Goal: Task Accomplishment & Management: Manage account settings

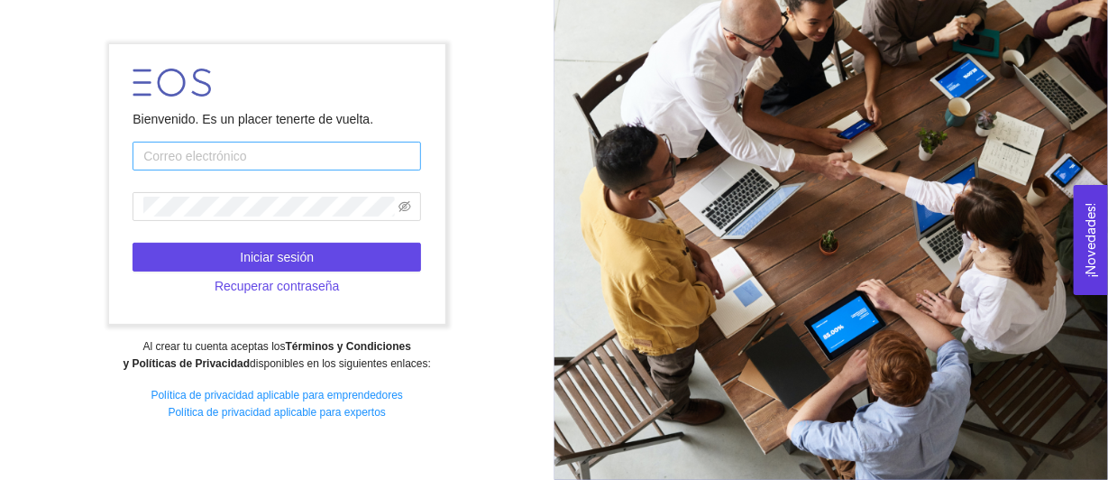
click at [166, 166] on input "text" at bounding box center [277, 156] width 288 height 29
type input "eduardohh@tec.mx"
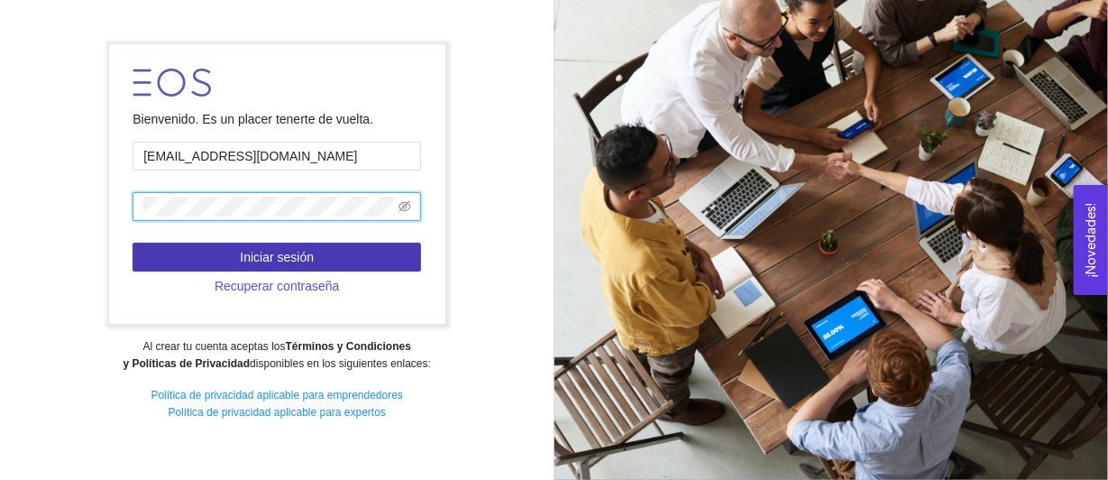
click at [262, 263] on span "Iniciar sesión" at bounding box center [277, 257] width 74 height 20
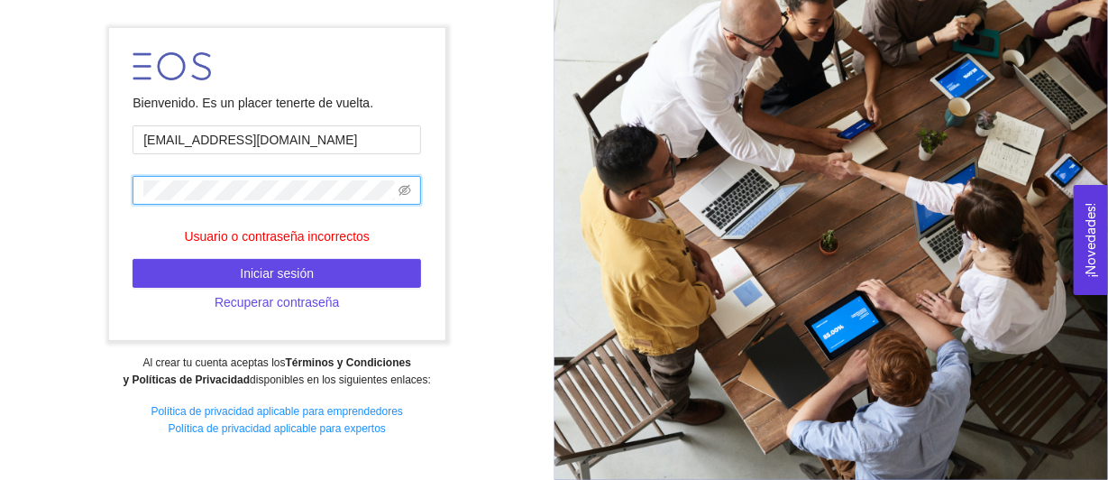
click at [69, 187] on div "Bienvenido. Es un placer tenerte de vuelta. eduardohh@tec.mx Usuario o contrase…" at bounding box center [277, 239] width 554 height 447
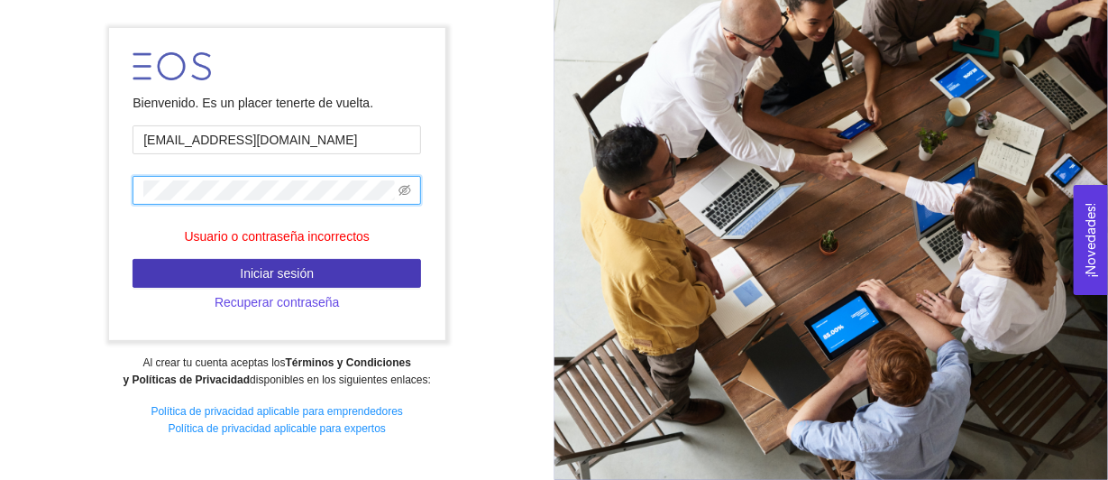
click at [207, 265] on button "Iniciar sesión" at bounding box center [277, 273] width 288 height 29
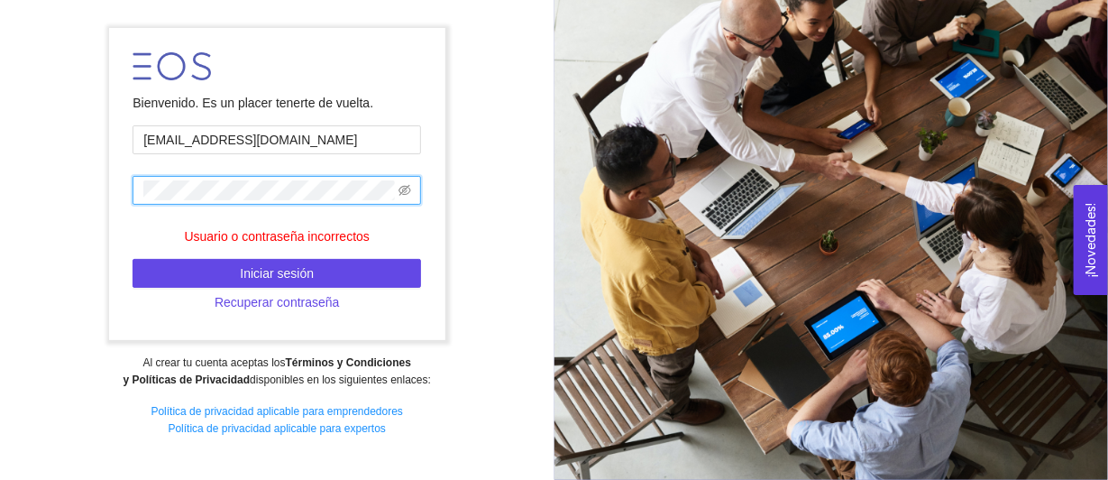
click at [86, 193] on div "Bienvenido. Es un placer tenerte de vuelta. eduardohh@tec.mx Usuario o contrase…" at bounding box center [277, 239] width 554 height 447
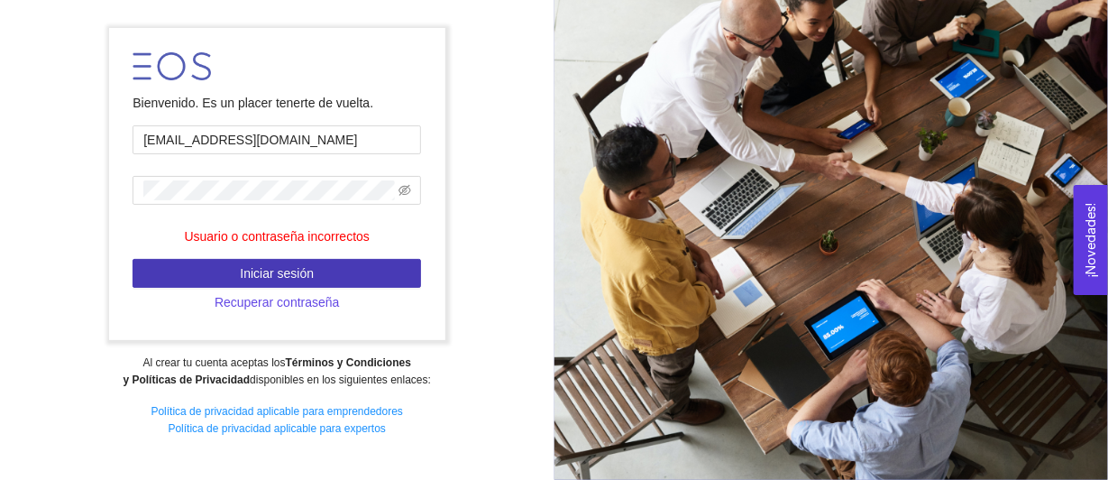
click at [224, 270] on button "Iniciar sesión" at bounding box center [277, 273] width 288 height 29
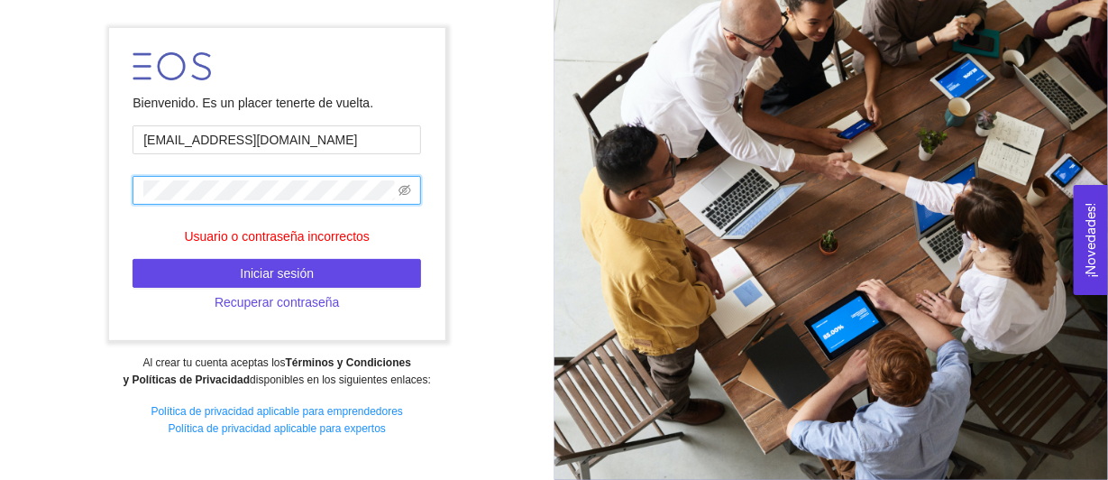
click at [81, 194] on div "Bienvenido. Es un placer tenerte de vuelta. eduardohh@tec.mx Usuario o contrase…" at bounding box center [277, 239] width 554 height 447
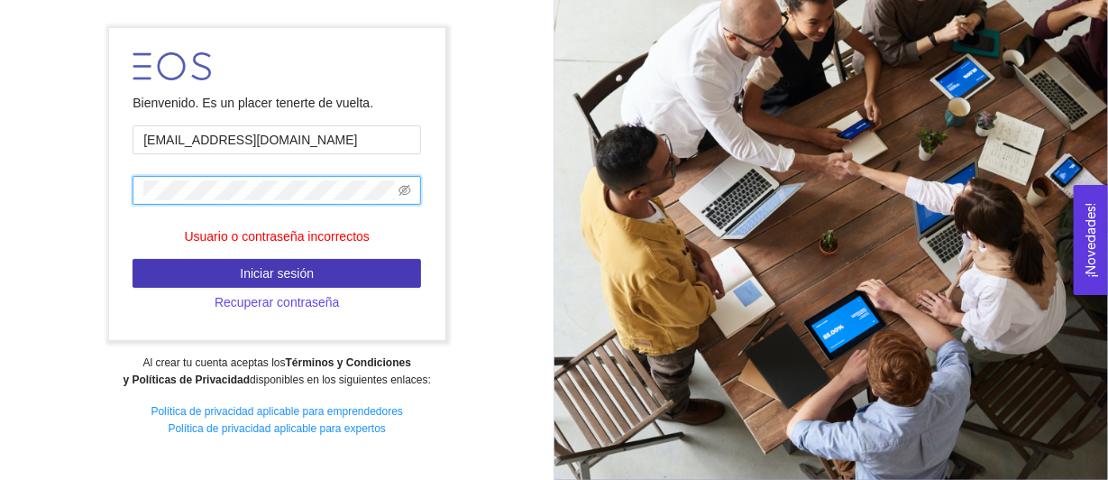
click at [213, 271] on button "Iniciar sesión" at bounding box center [277, 273] width 288 height 29
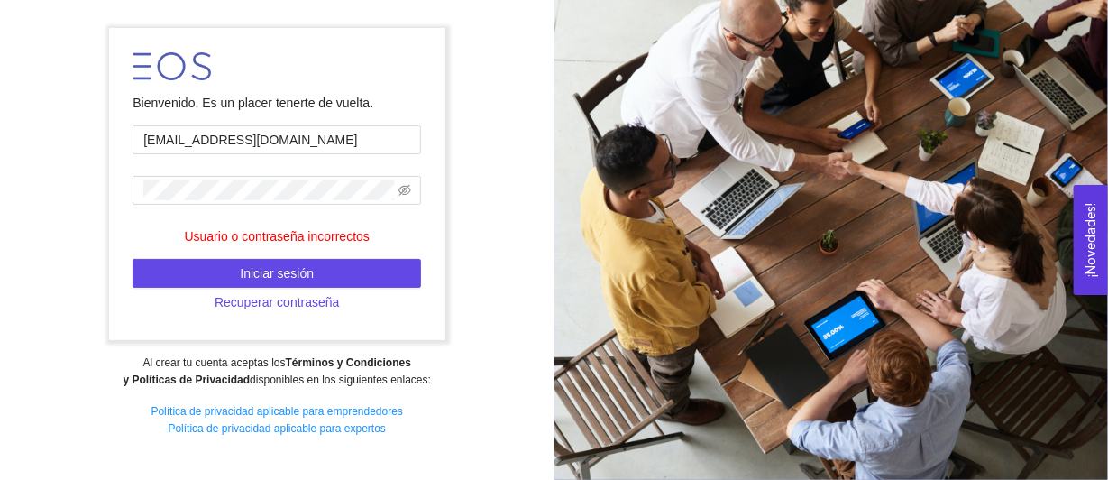
click at [206, 208] on form "Bienvenido. Es un placer tenerte de vuelta. eduardohh@tec.mx Usuario o contrase…" at bounding box center [277, 184] width 336 height 312
click at [78, 184] on div "Bienvenido. Es un placer tenerte de vuelta. eduardohh@tec.mx Usuario o contrase…" at bounding box center [277, 239] width 554 height 447
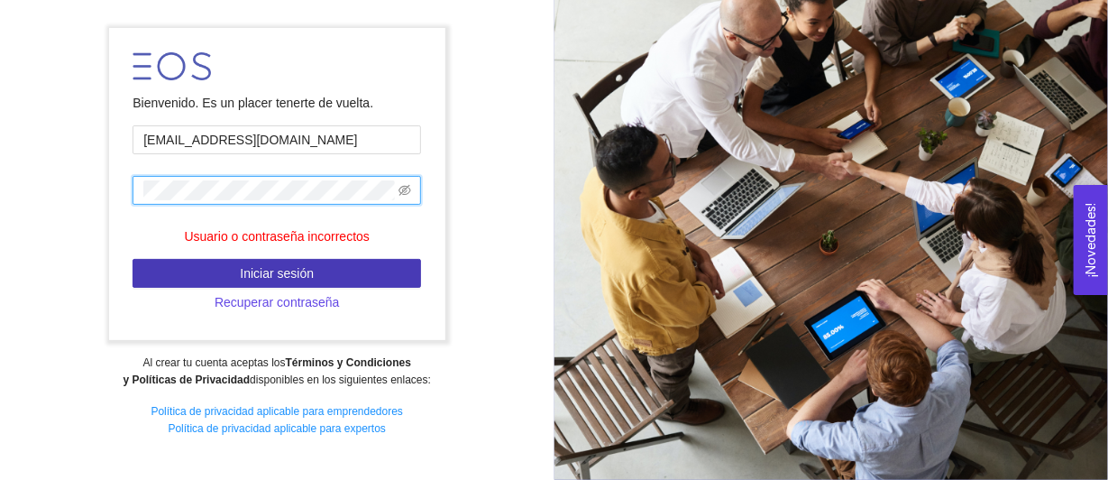
click at [234, 264] on button "Iniciar sesión" at bounding box center [277, 273] width 288 height 29
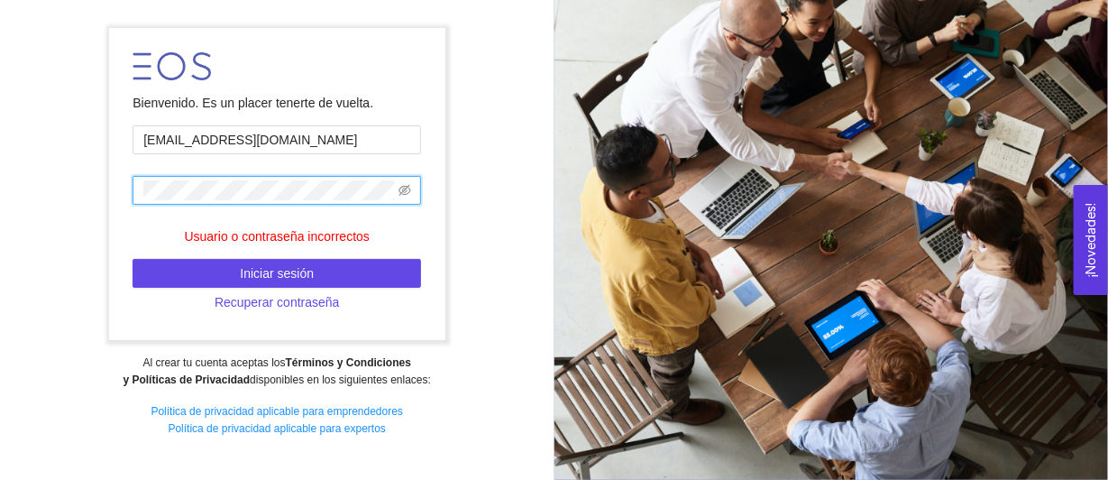
click at [70, 194] on div "Bienvenido. Es un placer tenerte de vuelta. eduardohh@tec.mx Usuario o contrase…" at bounding box center [277, 239] width 554 height 447
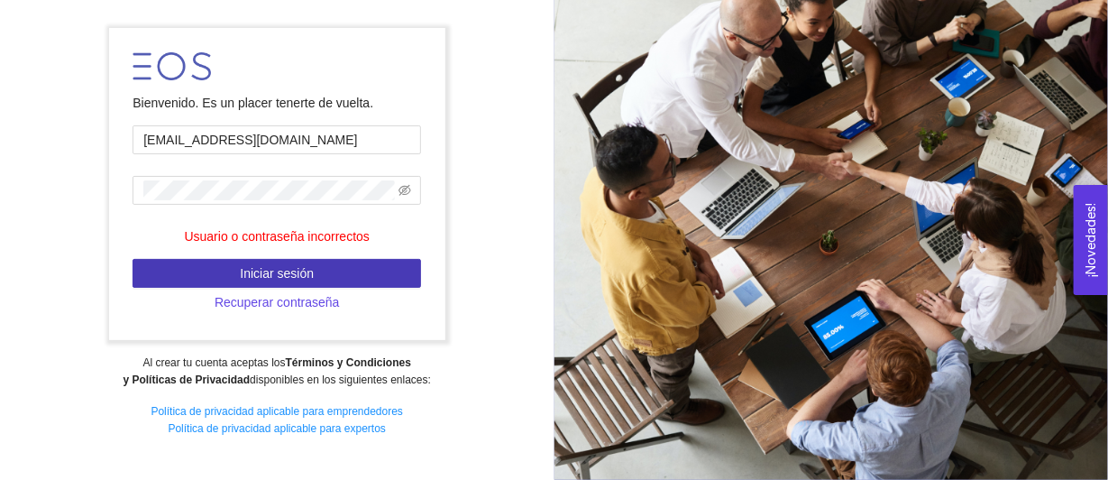
click at [269, 278] on span "Iniciar sesión" at bounding box center [277, 273] width 74 height 20
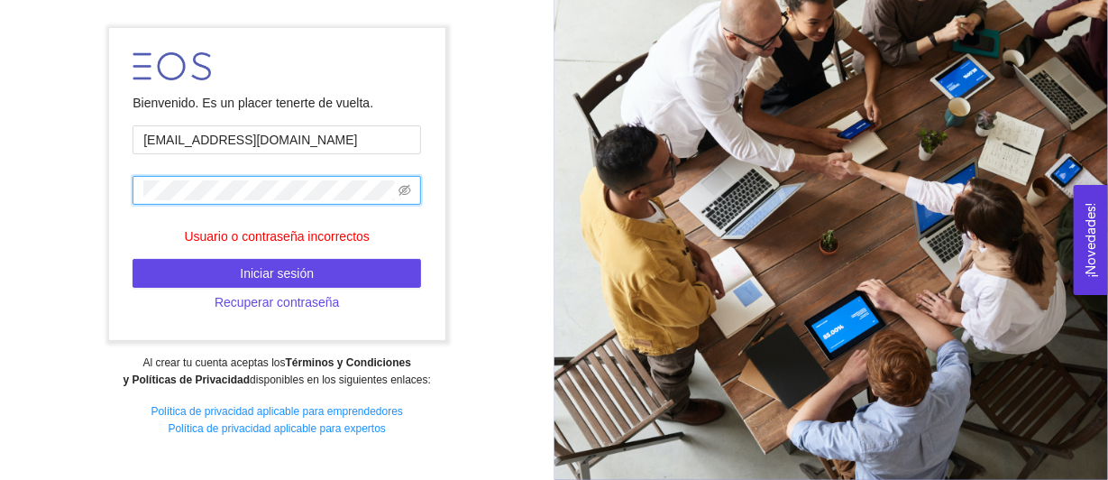
click at [92, 207] on div "Bienvenido. Es un placer tenerte de vuelta. eduardohh@tec.mx Usuario o contrase…" at bounding box center [277, 239] width 554 height 447
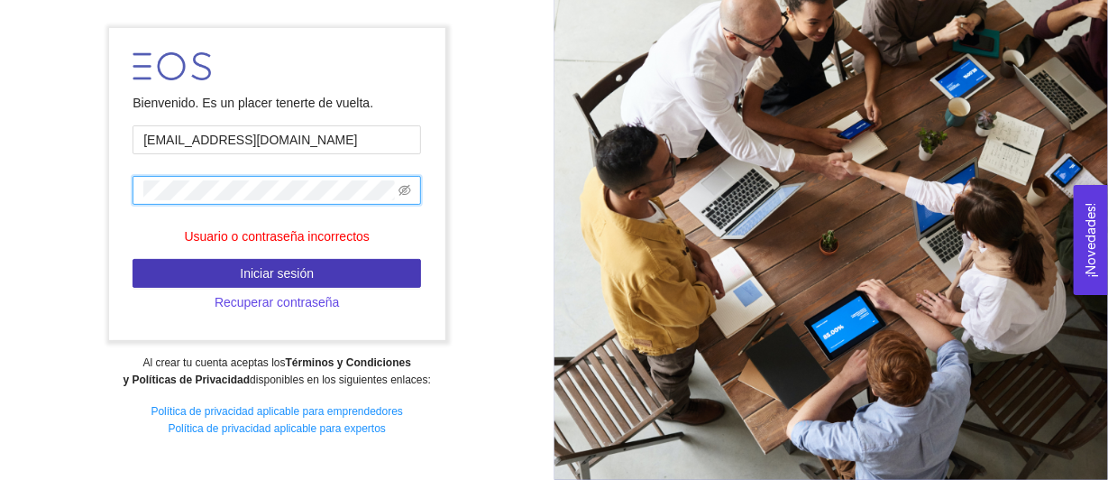
click at [305, 273] on span "Iniciar sesión" at bounding box center [277, 273] width 74 height 20
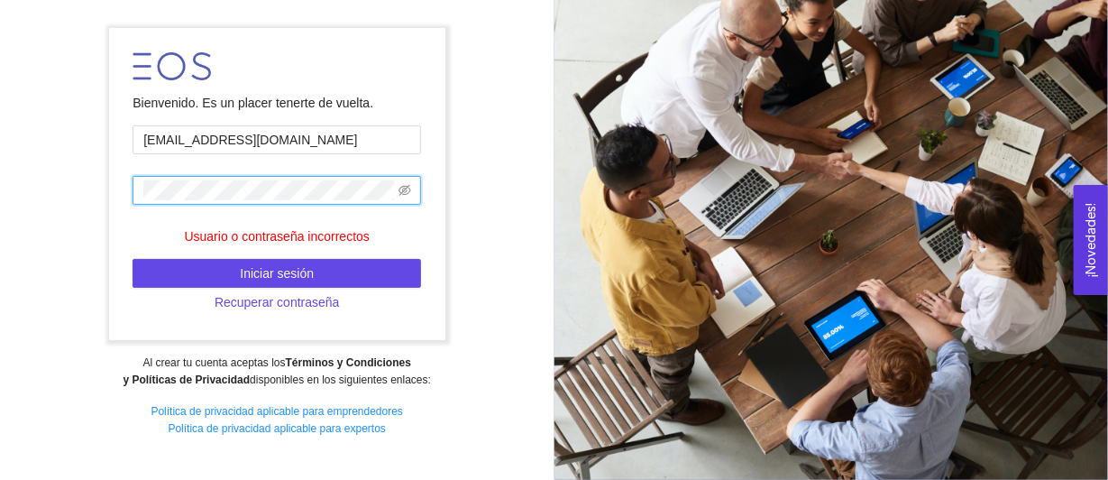
click at [52, 198] on div "Bienvenido. Es un placer tenerte de vuelta. eduardohh@tec.mx Usuario o contrase…" at bounding box center [277, 239] width 554 height 447
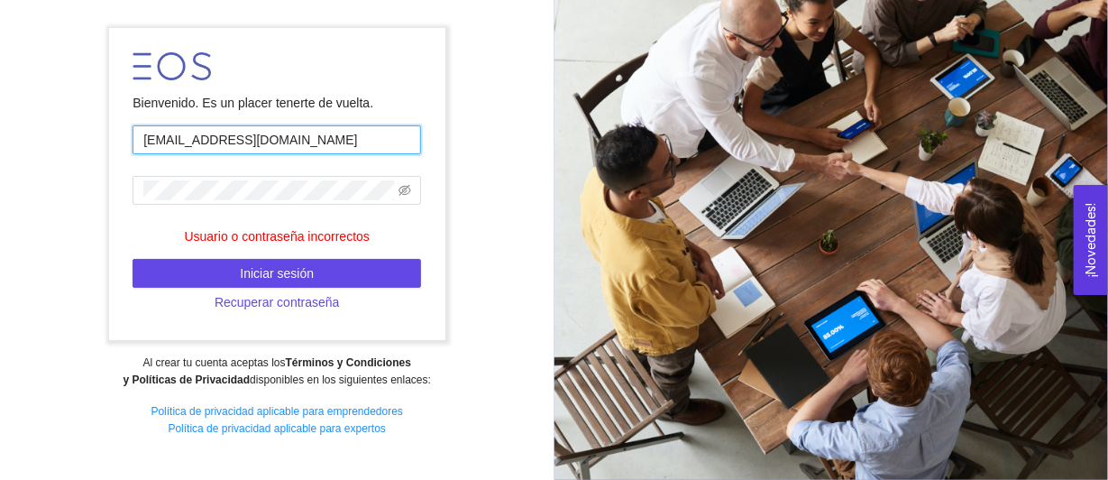
drag, startPoint x: 287, startPoint y: 142, endPoint x: 52, endPoint y: 205, distance: 242.5
click at [52, 205] on div "Bienvenido. Es un placer tenerte de vuelta. eduardohh@tec.mx Usuario o contrase…" at bounding box center [277, 239] width 554 height 447
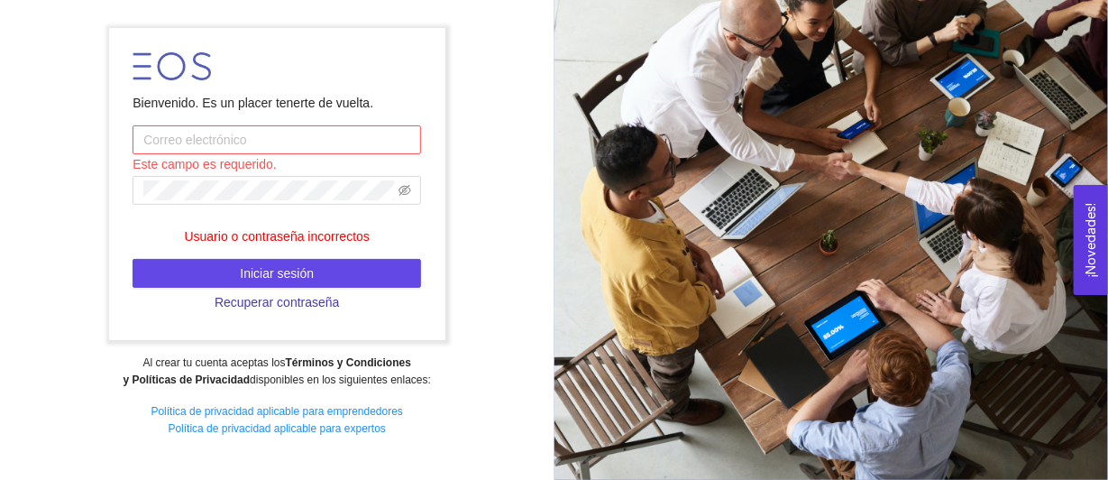
click at [306, 302] on span "Recuperar contraseña" at bounding box center [277, 302] width 125 height 20
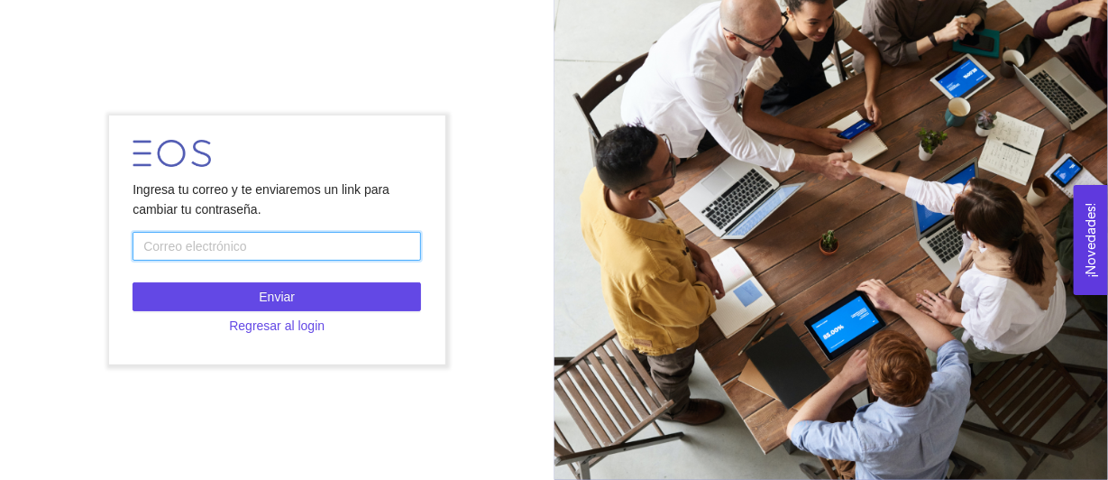
click at [230, 252] on input "text" at bounding box center [277, 246] width 288 height 29
type input "eduardohh@tec.mx"
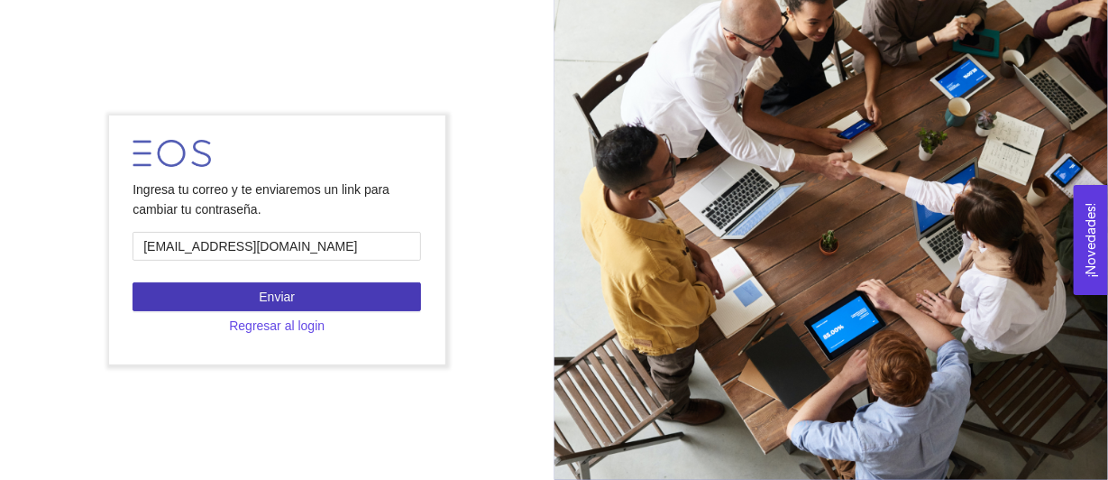
click at [243, 294] on button "Enviar" at bounding box center [277, 296] width 288 height 29
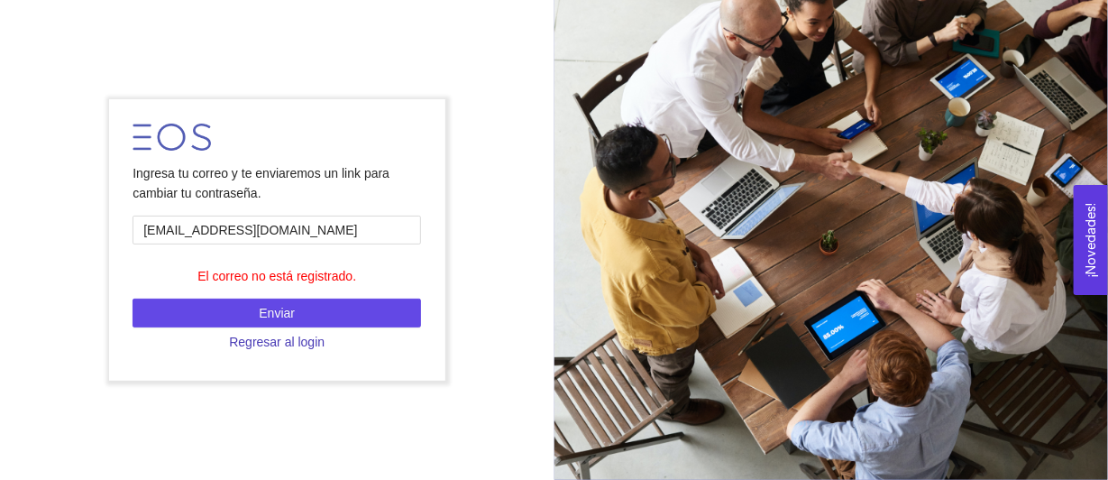
click at [268, 349] on span "Regresar al login" at bounding box center [277, 342] width 96 height 20
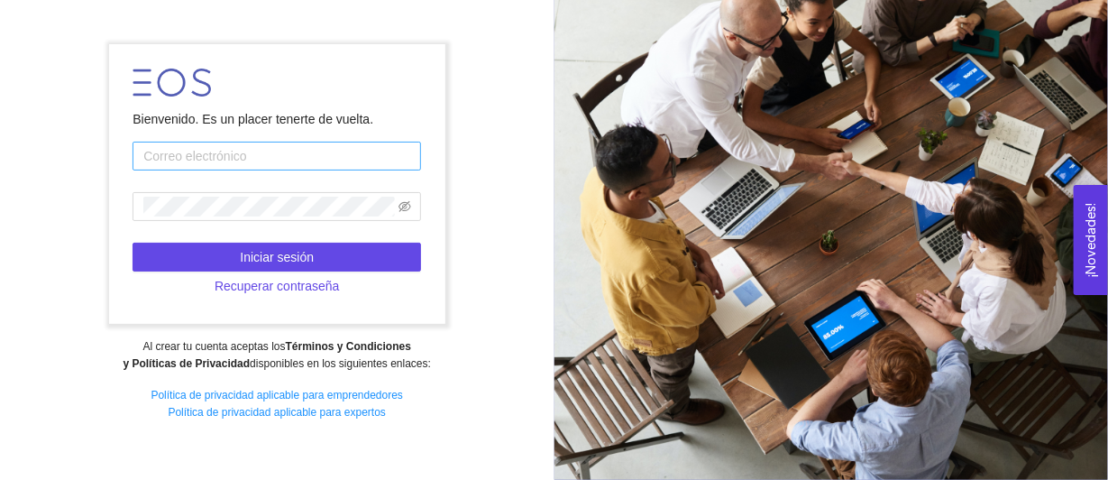
click at [229, 155] on input "text" at bounding box center [277, 156] width 288 height 29
type input "omareduardo_@hotmail.com"
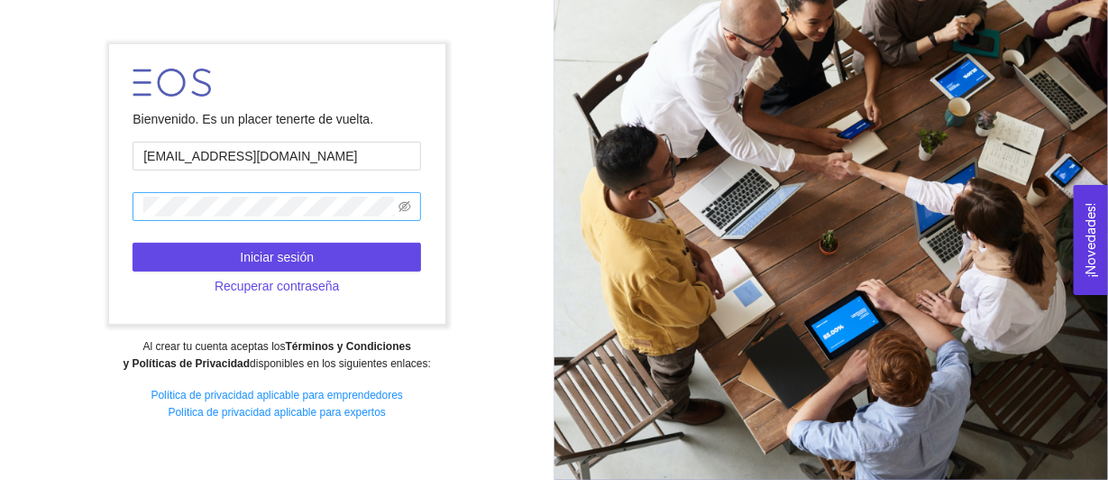
click at [211, 219] on span at bounding box center [277, 206] width 288 height 29
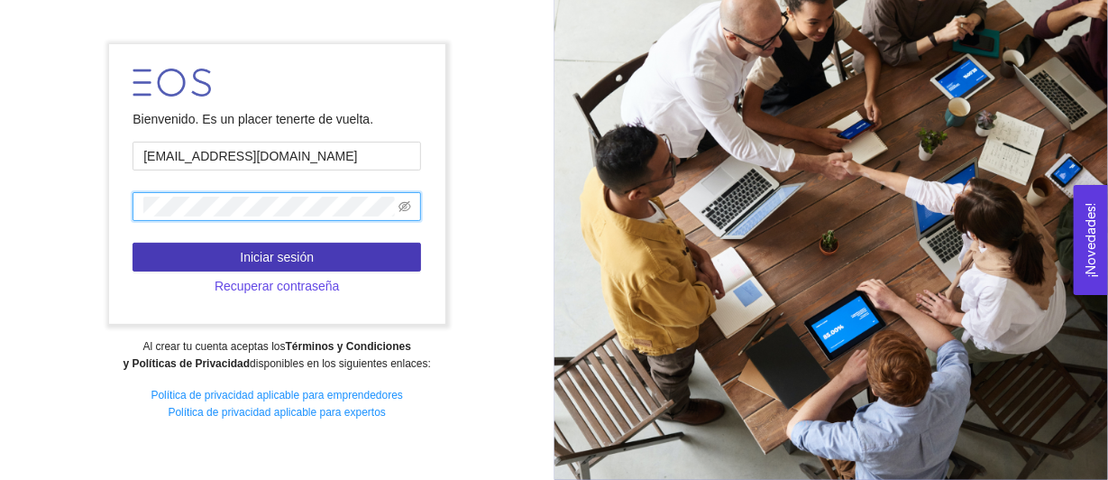
click at [252, 252] on span "Iniciar sesión" at bounding box center [277, 257] width 74 height 20
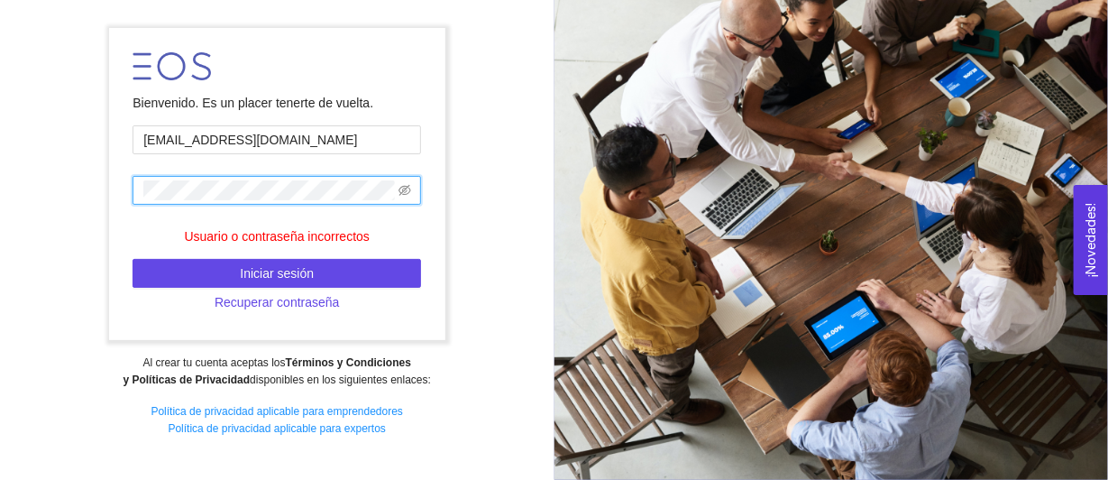
click at [69, 188] on div "Bienvenido. Es un placer tenerte de vuelta. omareduardo_@hotmail.com Usuario o …" at bounding box center [277, 239] width 554 height 447
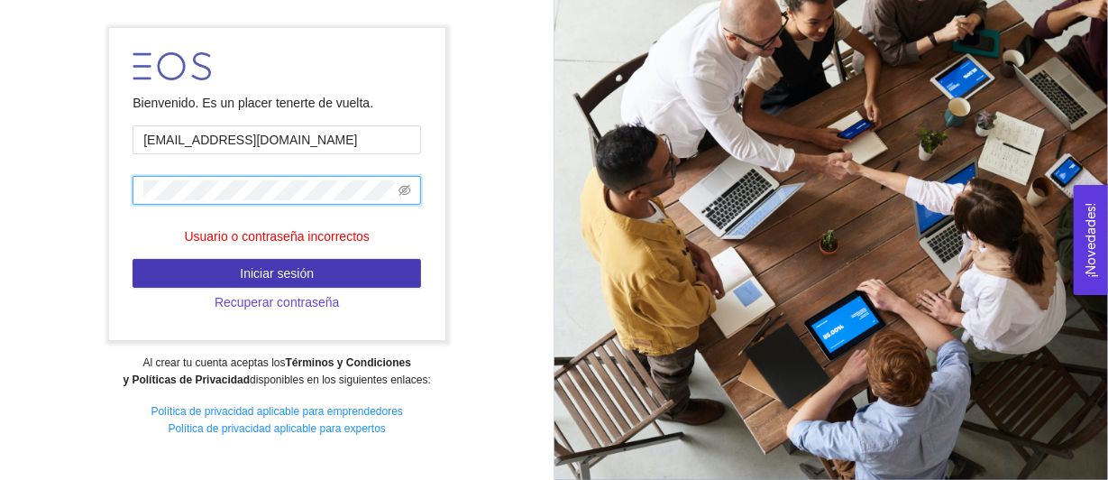
click at [242, 283] on button "Iniciar sesión" at bounding box center [277, 273] width 288 height 29
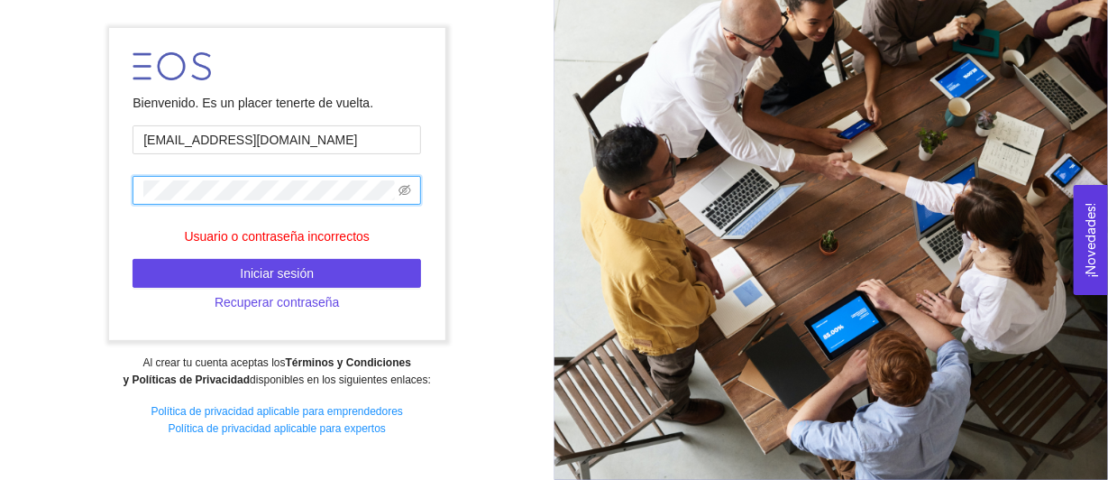
click at [81, 199] on div "Bienvenido. Es un placer tenerte de vuelta. omareduardo_@hotmail.com Usuario o …" at bounding box center [277, 239] width 554 height 447
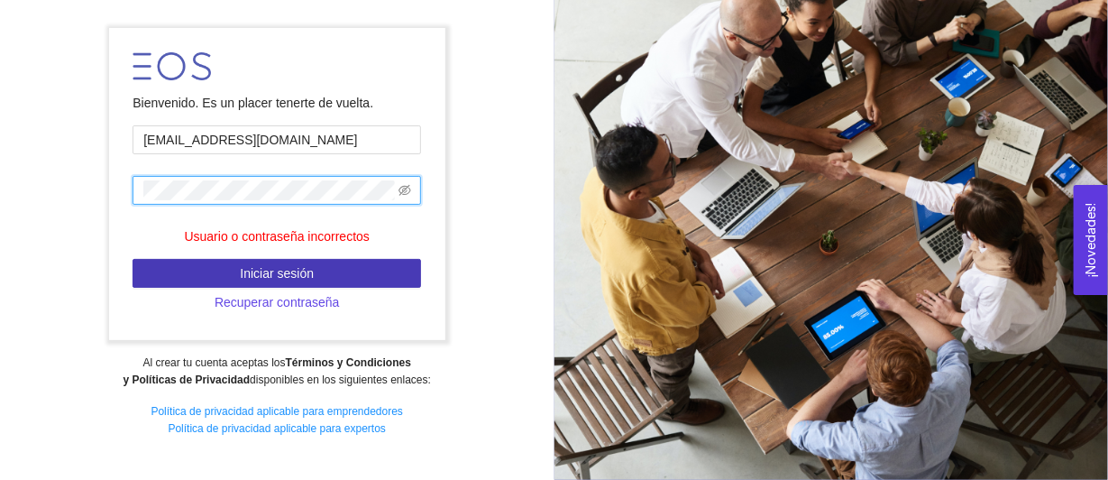
click at [215, 272] on button "Iniciar sesión" at bounding box center [277, 273] width 288 height 29
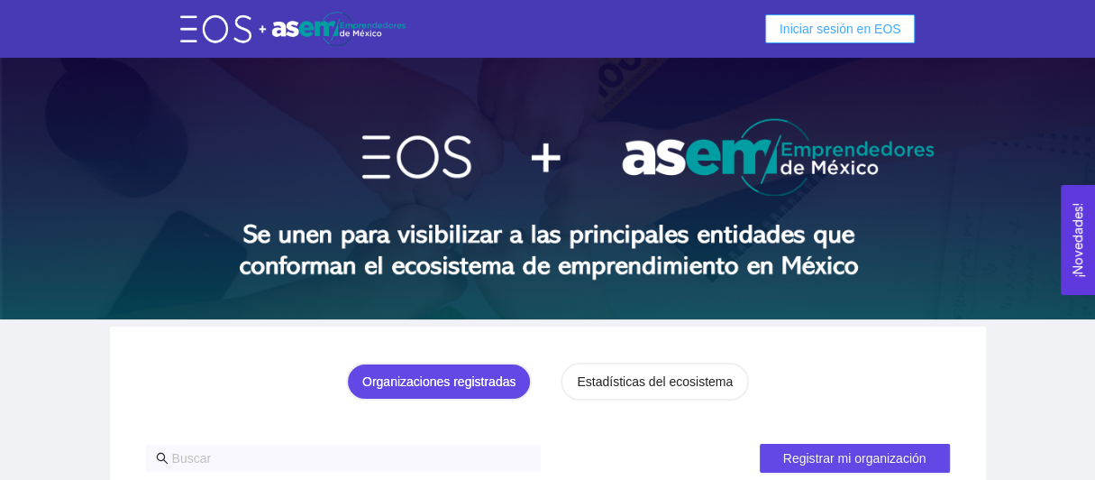
click at [835, 35] on span "Iniciar sesión en EOS" at bounding box center [841, 29] width 122 height 20
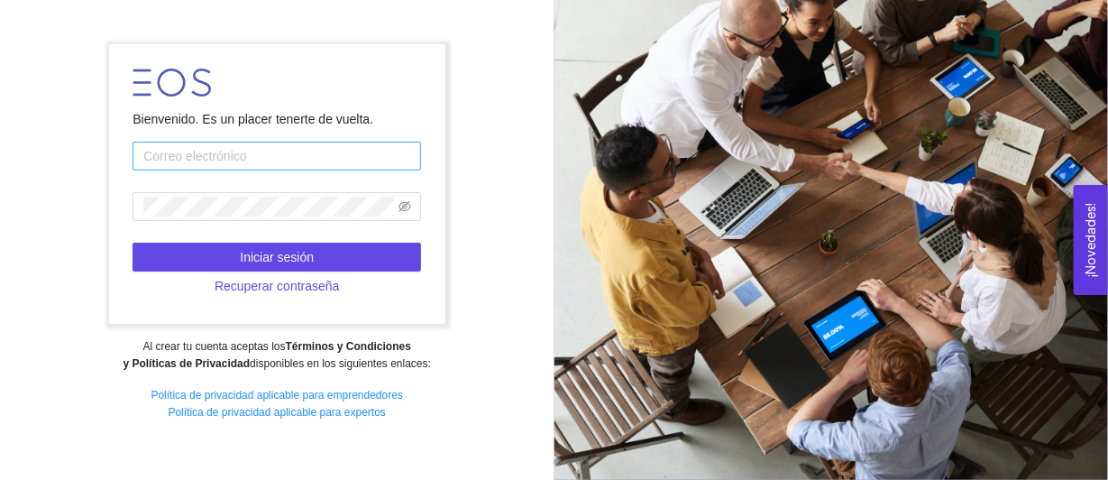
click at [216, 155] on input "text" at bounding box center [277, 156] width 288 height 29
type input "[EMAIL_ADDRESS][DOMAIN_NAME]"
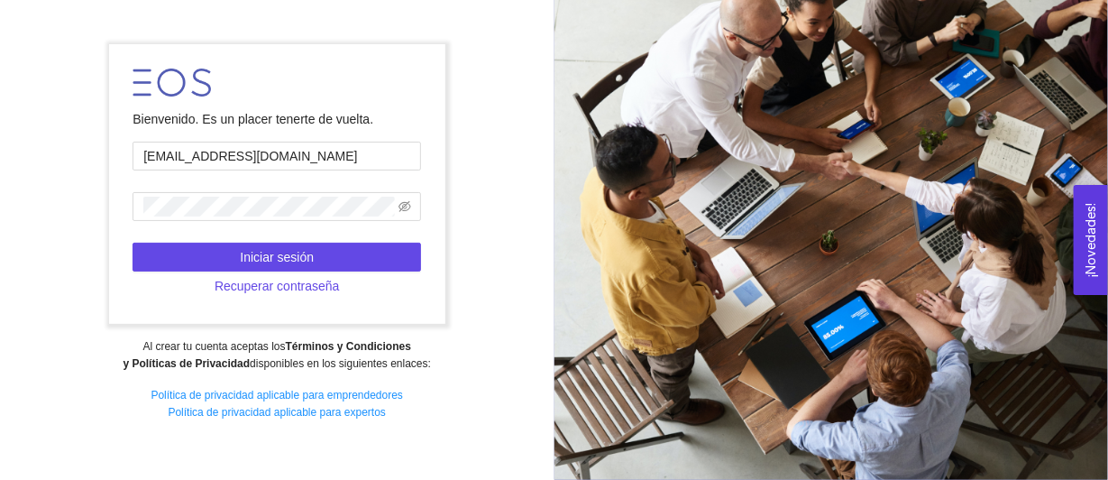
click at [225, 227] on form "Bienvenido. Es un placer tenerte de vuelta. eduardohh@tec.mx Iniciar sesión Rec…" at bounding box center [277, 183] width 336 height 279
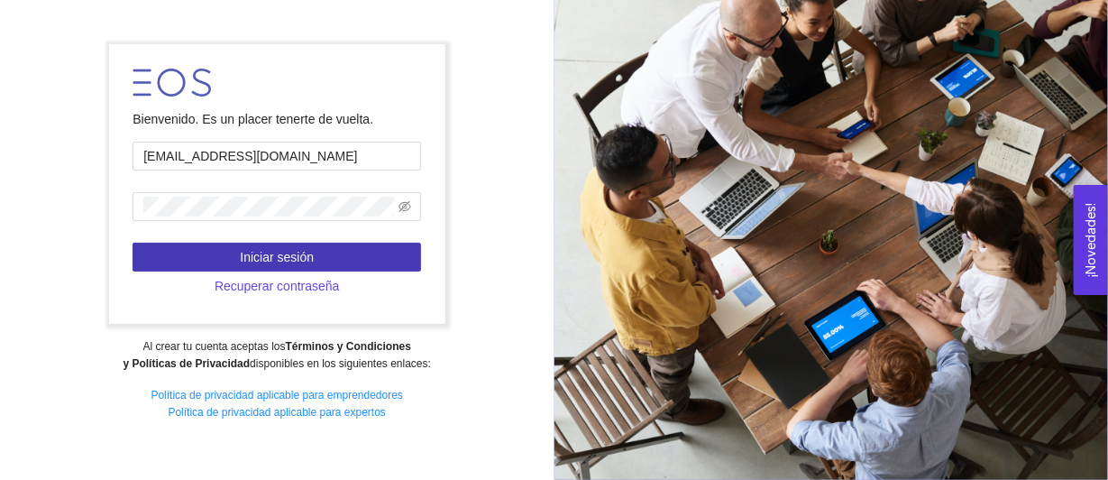
click at [270, 260] on span "Iniciar sesión" at bounding box center [277, 257] width 74 height 20
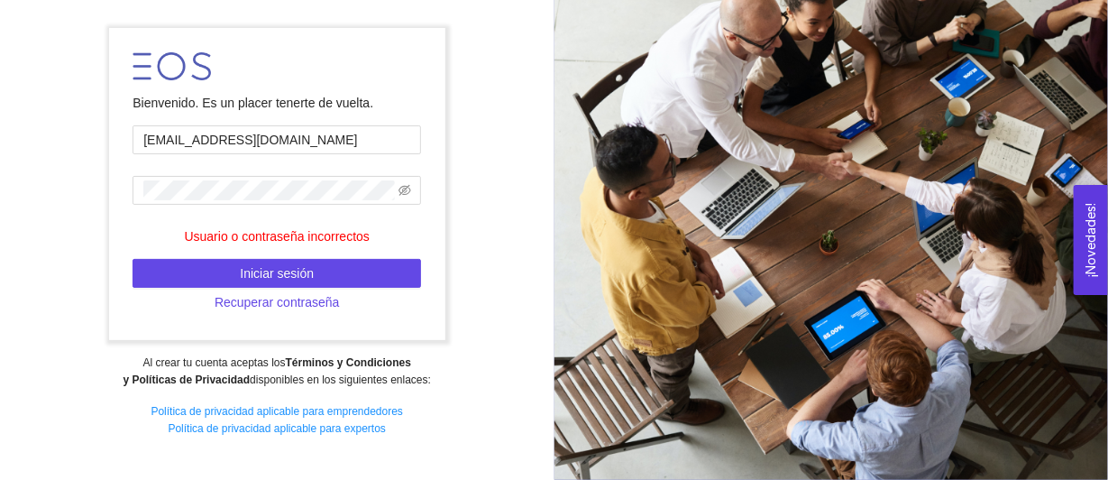
click at [204, 169] on form "Bienvenido. Es un placer tenerte de vuelta. eduardohh@tec.mx Usuario o contrase…" at bounding box center [277, 184] width 336 height 312
click at [56, 185] on div "Bienvenido. Es un placer tenerte de vuelta. eduardohh@tec.mx Usuario o contrase…" at bounding box center [277, 239] width 554 height 447
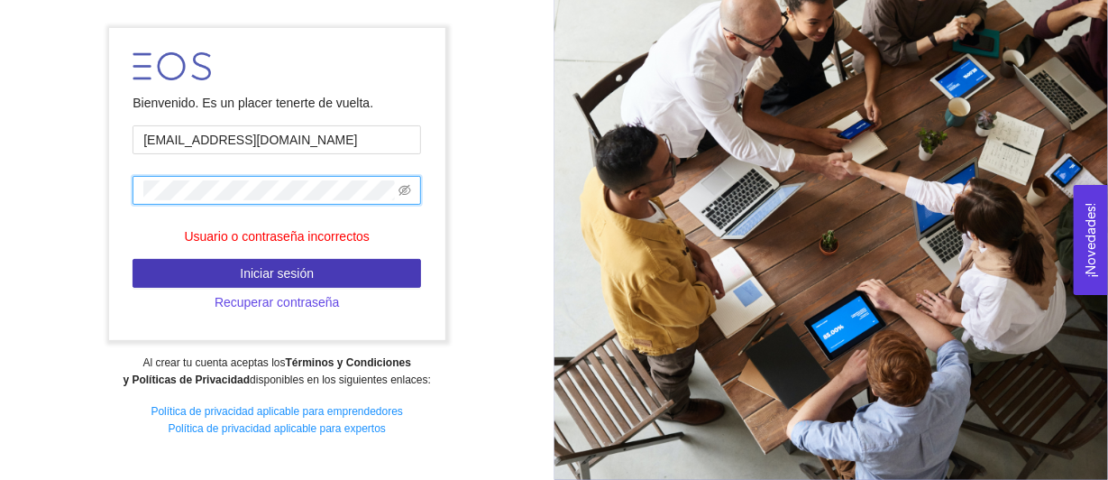
click at [232, 265] on button "Iniciar sesión" at bounding box center [277, 273] width 288 height 29
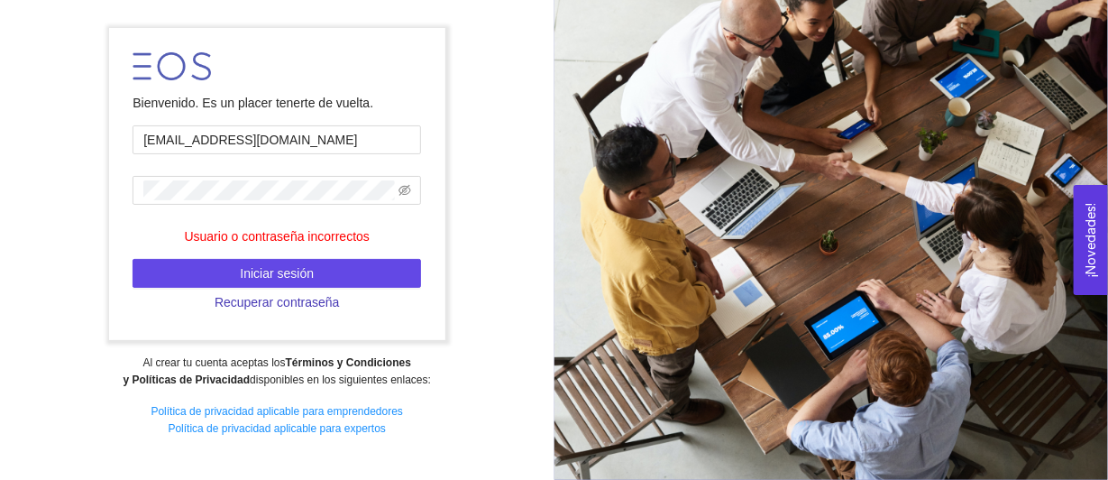
click at [299, 300] on span "Recuperar contraseña" at bounding box center [277, 302] width 125 height 20
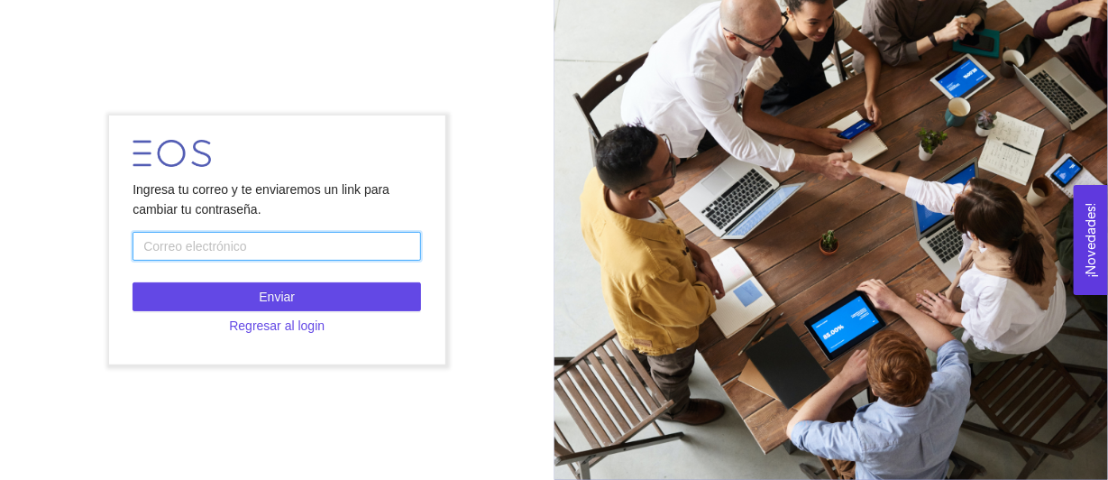
click at [215, 245] on input "text" at bounding box center [277, 246] width 288 height 29
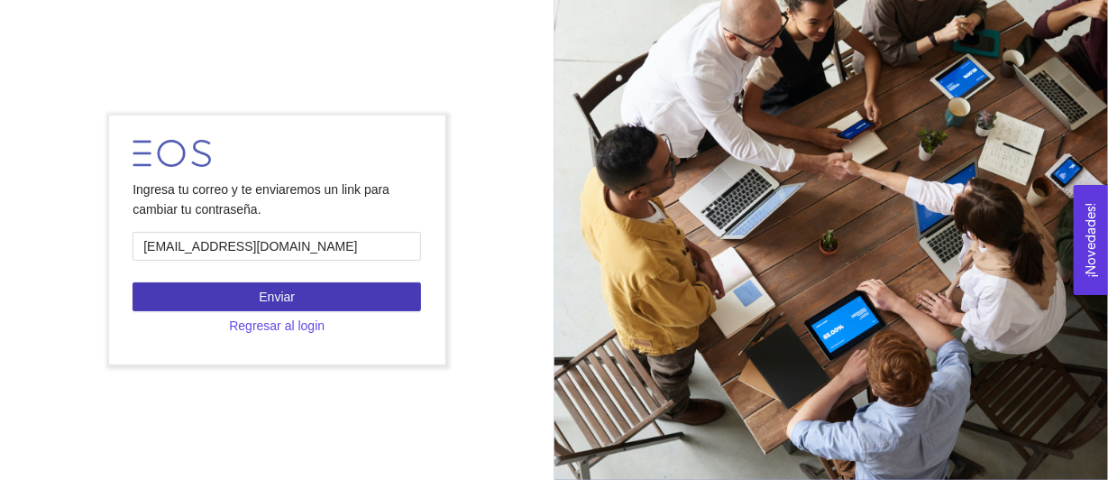
click at [227, 287] on button "Enviar" at bounding box center [277, 296] width 288 height 29
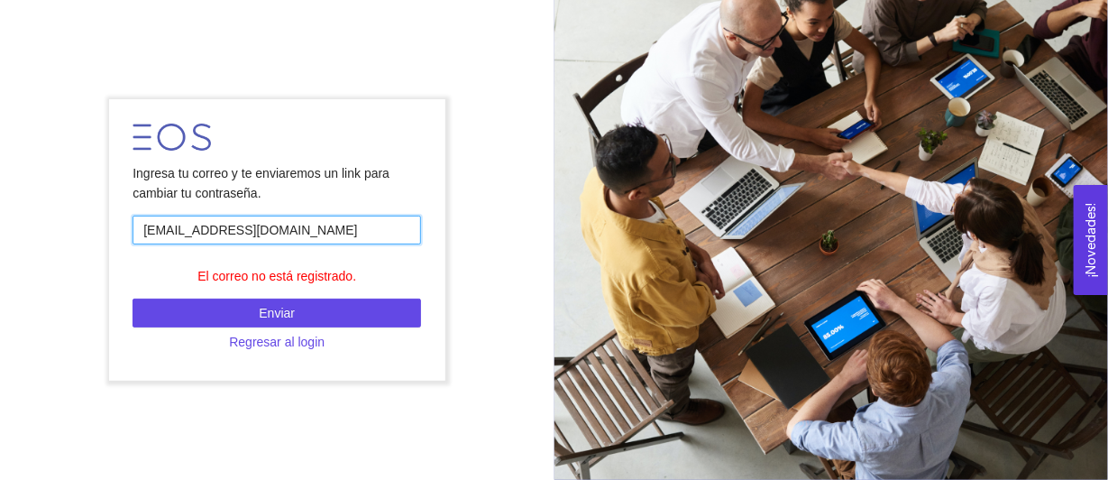
drag, startPoint x: 271, startPoint y: 242, endPoint x: 0, endPoint y: 277, distance: 273.6
click at [0, 277] on div "Ingresa tu correo y te enviaremos un link para cambiar tu contraseña. eduardohh…" at bounding box center [277, 240] width 554 height 306
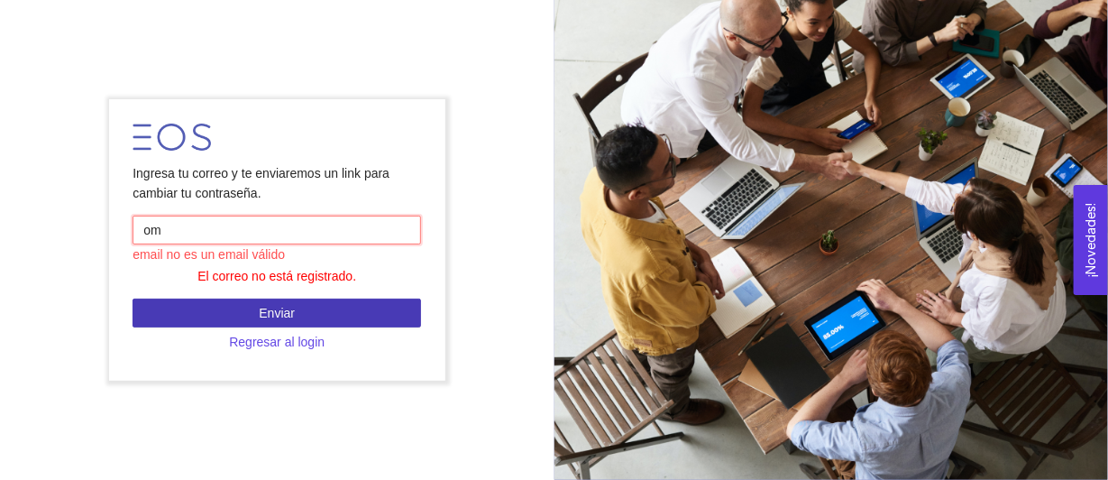
type input "omareduardo_@hotmail.com"
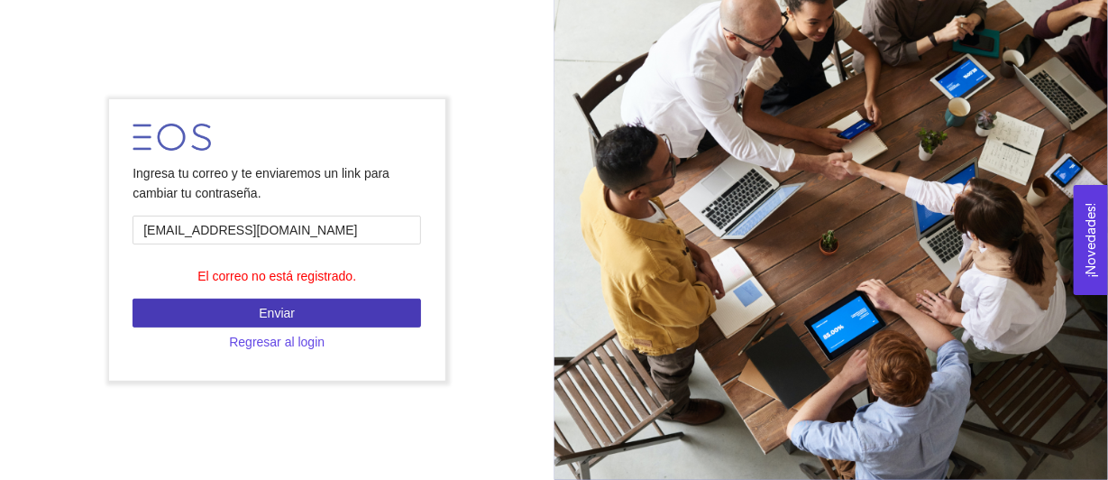
click at [205, 309] on button "Enviar" at bounding box center [277, 312] width 288 height 29
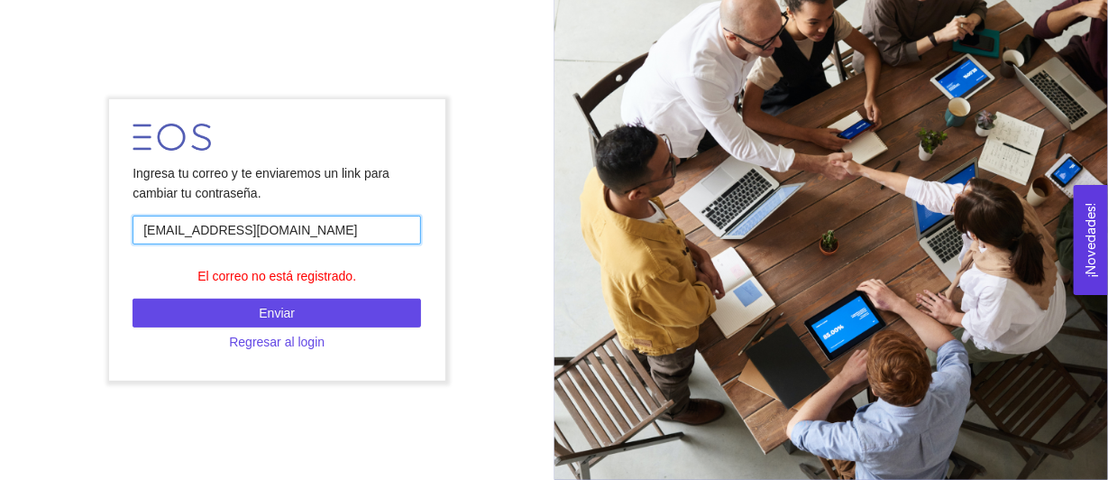
drag, startPoint x: 345, startPoint y: 237, endPoint x: 3, endPoint y: 260, distance: 343.3
click at [3, 260] on div "Ingresa tu correo y te enviaremos un link para cambiar tu contraseña. omareduar…" at bounding box center [277, 240] width 554 height 306
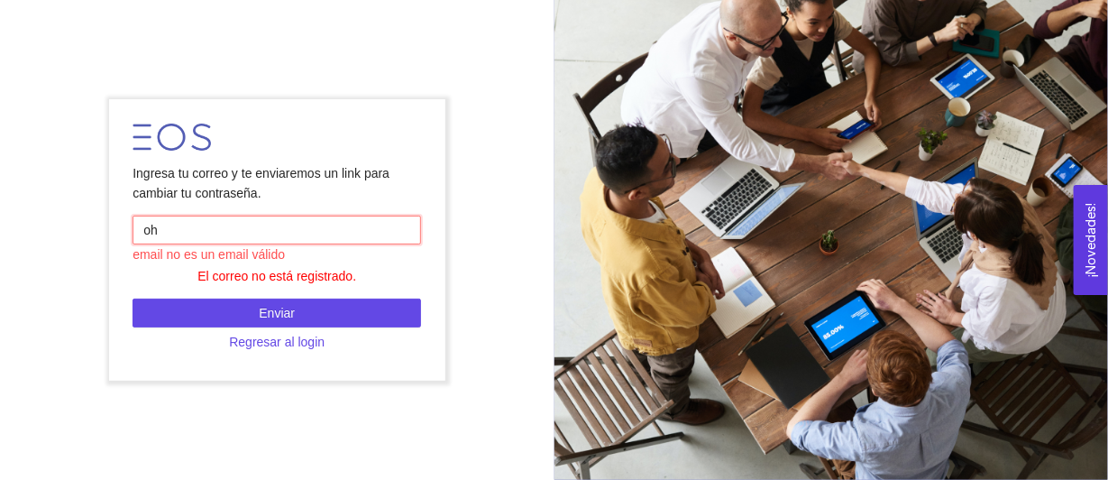
type input "ohernandez@newtonlabs.mx"
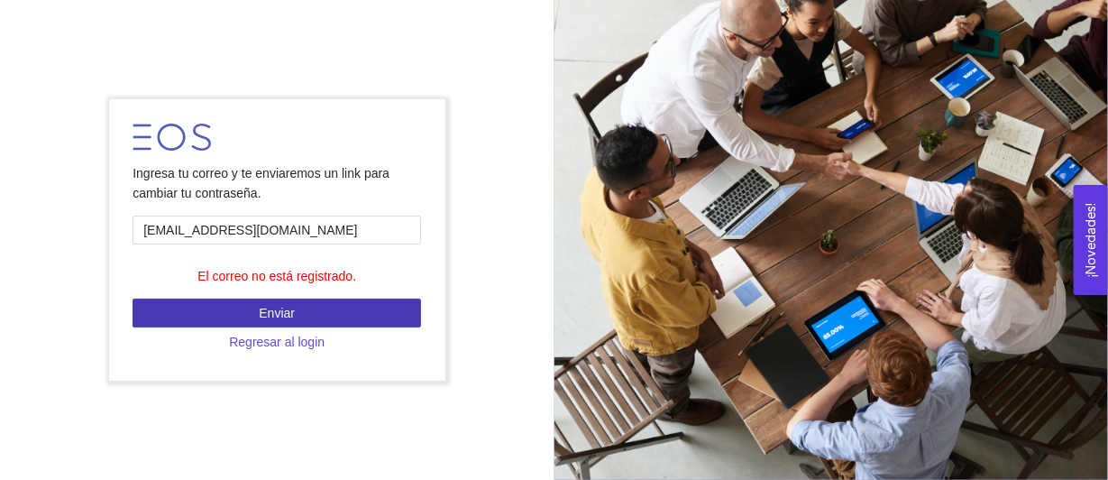
click at [208, 314] on button "Enviar" at bounding box center [277, 312] width 288 height 29
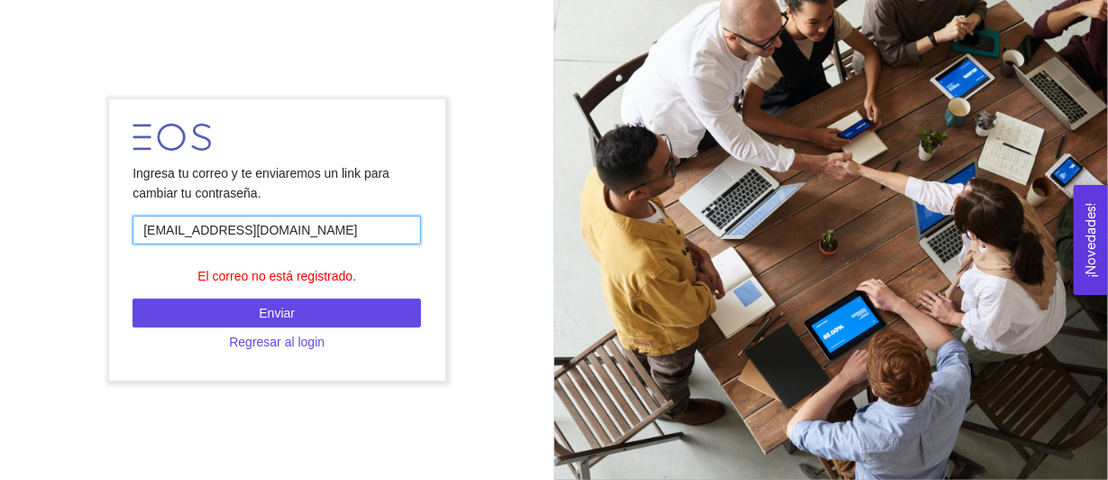
drag, startPoint x: 333, startPoint y: 230, endPoint x: 0, endPoint y: 360, distance: 357.1
click at [0, 360] on div "Ingresa tu correo y te enviaremos un link para cambiar tu contraseña. ohernande…" at bounding box center [277, 240] width 554 height 306
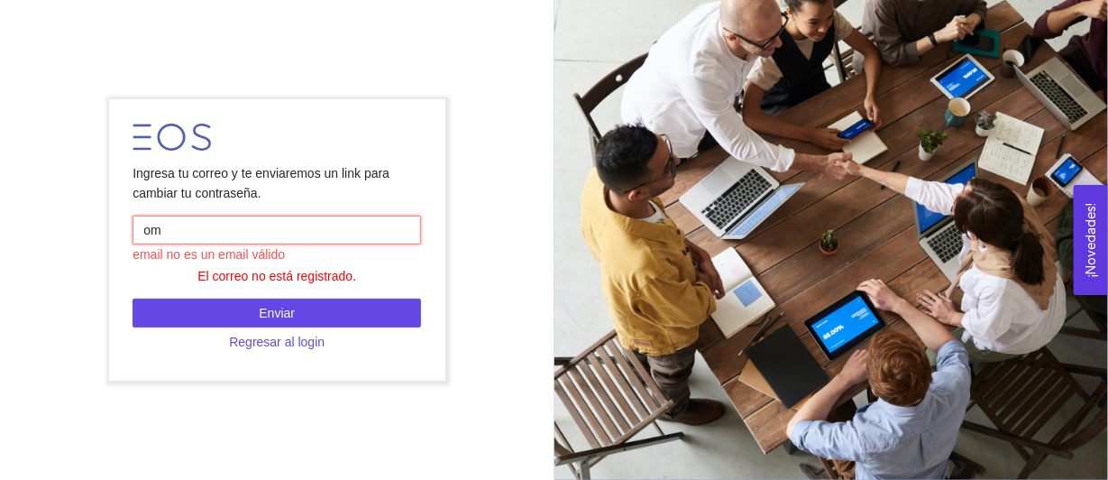
type input "[PERSON_NAME][EMAIL_ADDRESS][PERSON_NAME][DOMAIN_NAME]"
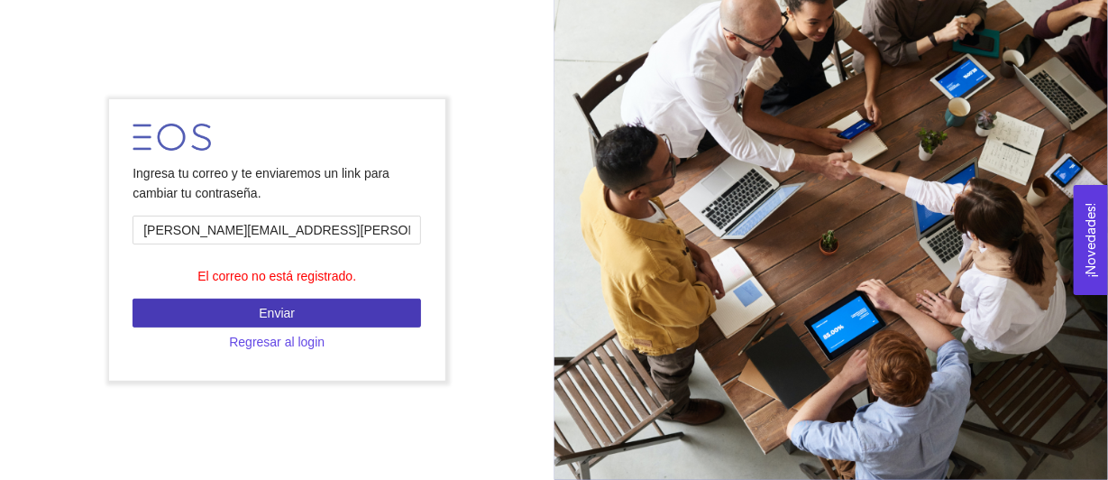
click at [254, 311] on button "Enviar" at bounding box center [277, 312] width 288 height 29
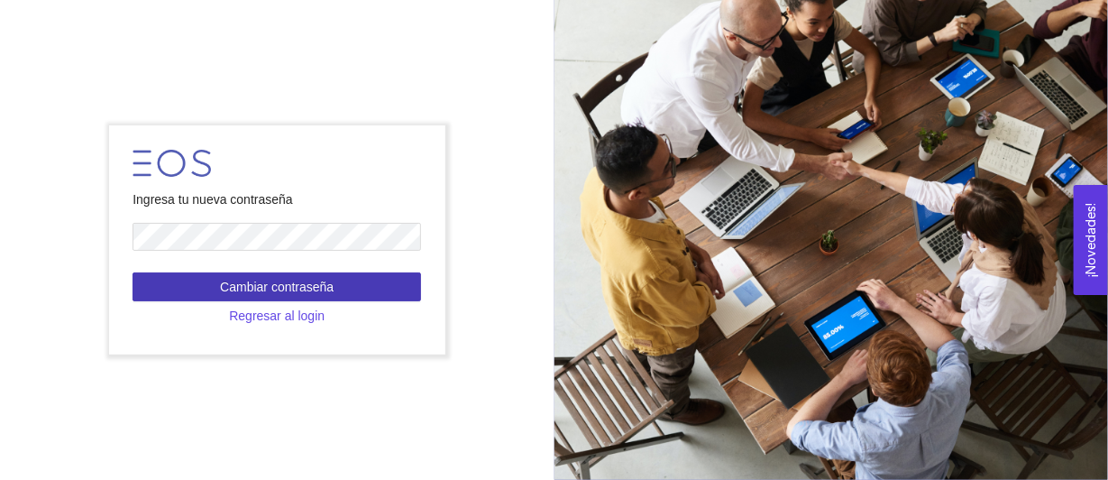
click at [272, 290] on span "Cambiar contraseña" at bounding box center [277, 287] width 114 height 20
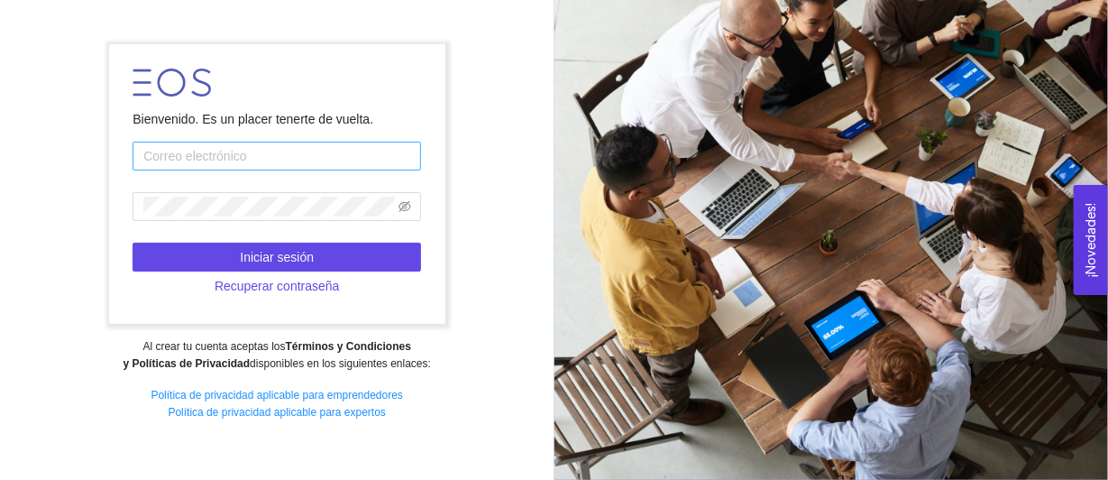
click at [200, 160] on input "text" at bounding box center [277, 156] width 288 height 29
type input "[PERSON_NAME][EMAIL_ADDRESS][PERSON_NAME][DOMAIN_NAME]"
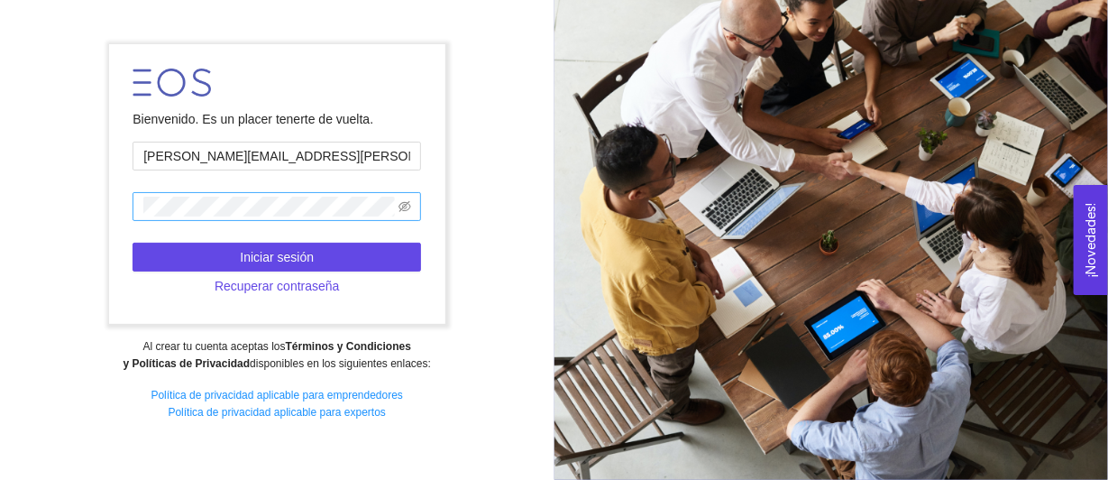
click at [211, 218] on span at bounding box center [277, 206] width 288 height 29
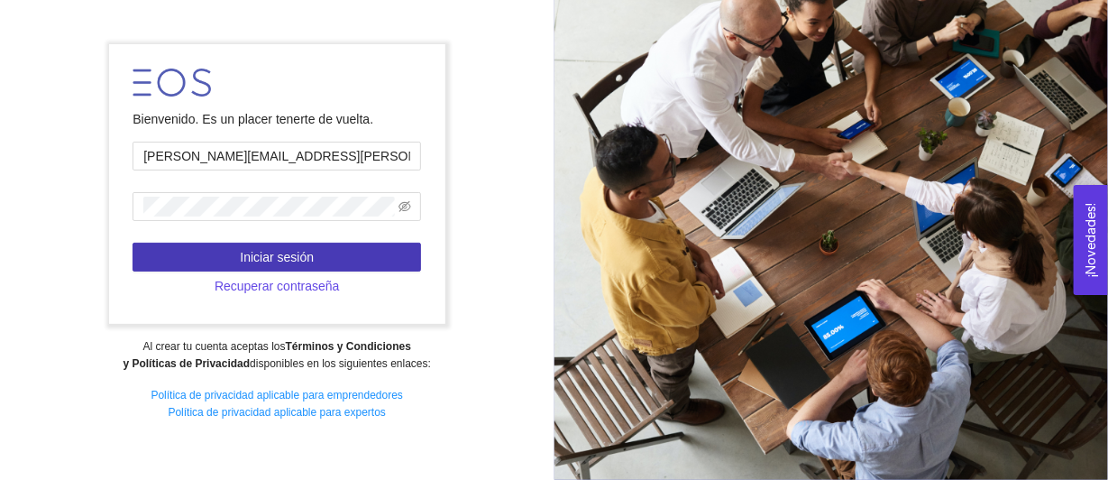
click at [297, 250] on span "Iniciar sesión" at bounding box center [277, 257] width 74 height 20
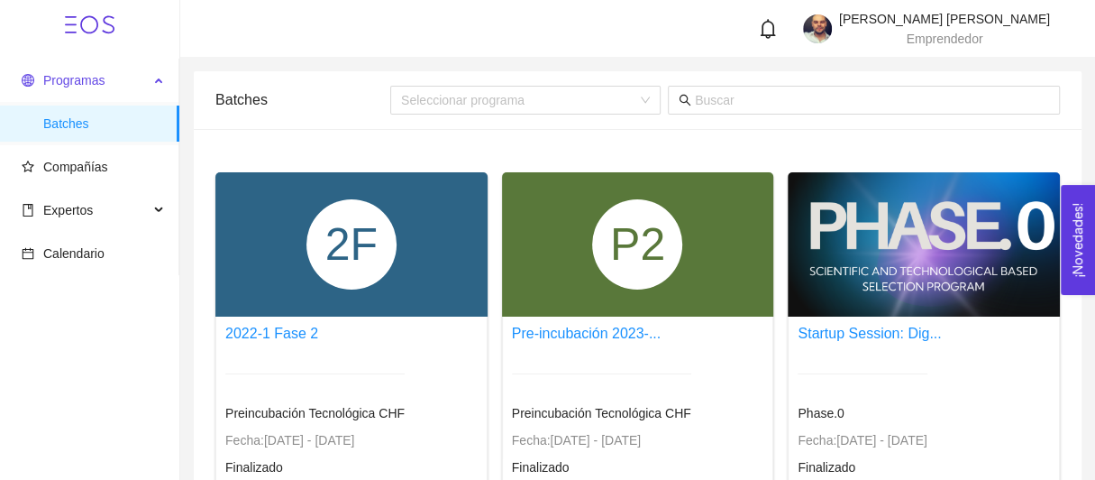
click at [83, 74] on span "Programas" at bounding box center [73, 80] width 61 height 14
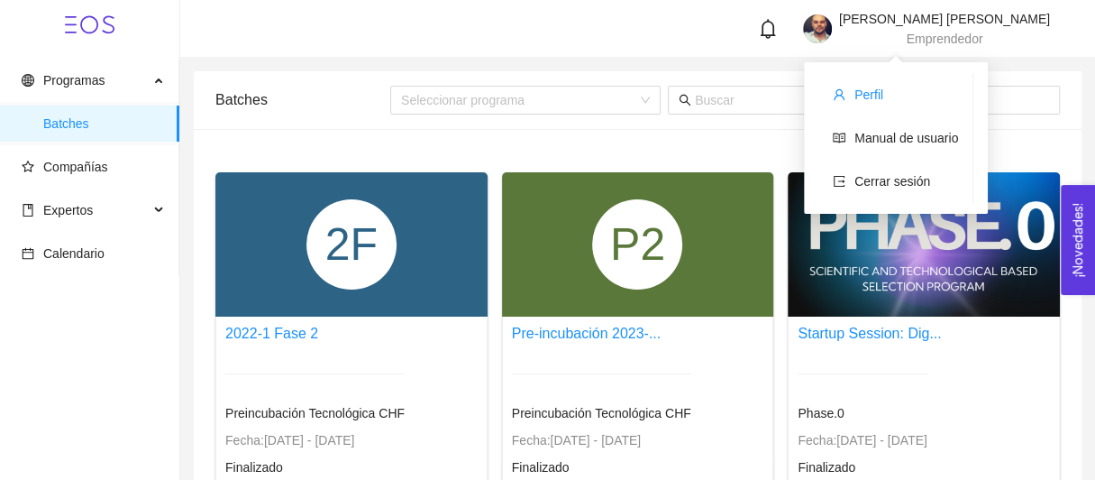
click at [873, 101] on span "Perfil" at bounding box center [869, 94] width 29 height 14
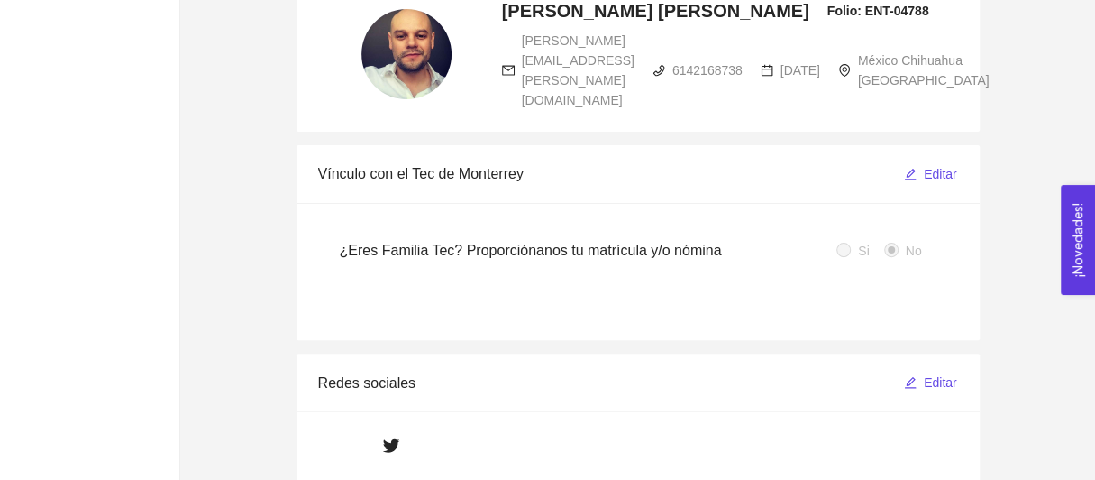
scroll to position [242, 0]
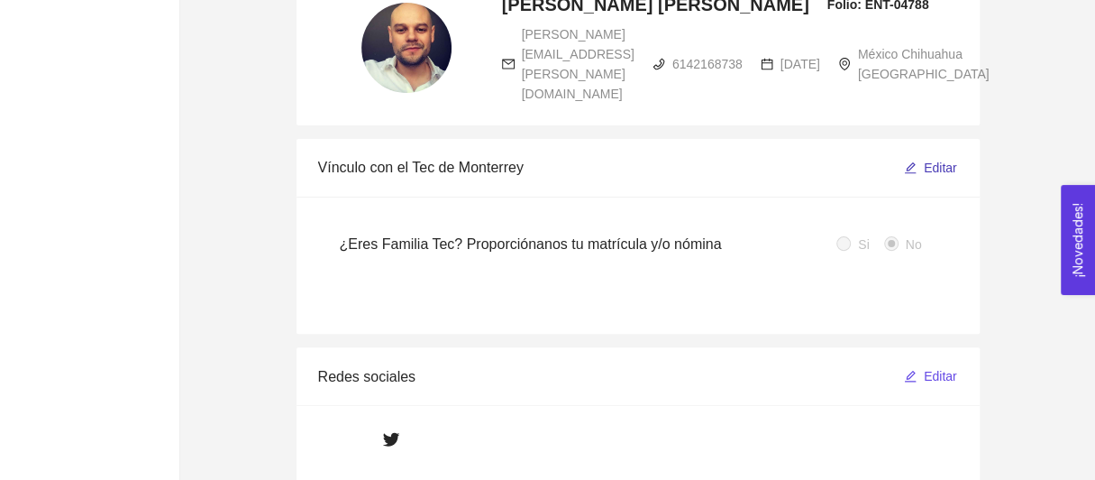
click at [941, 168] on span "Editar" at bounding box center [940, 168] width 33 height 20
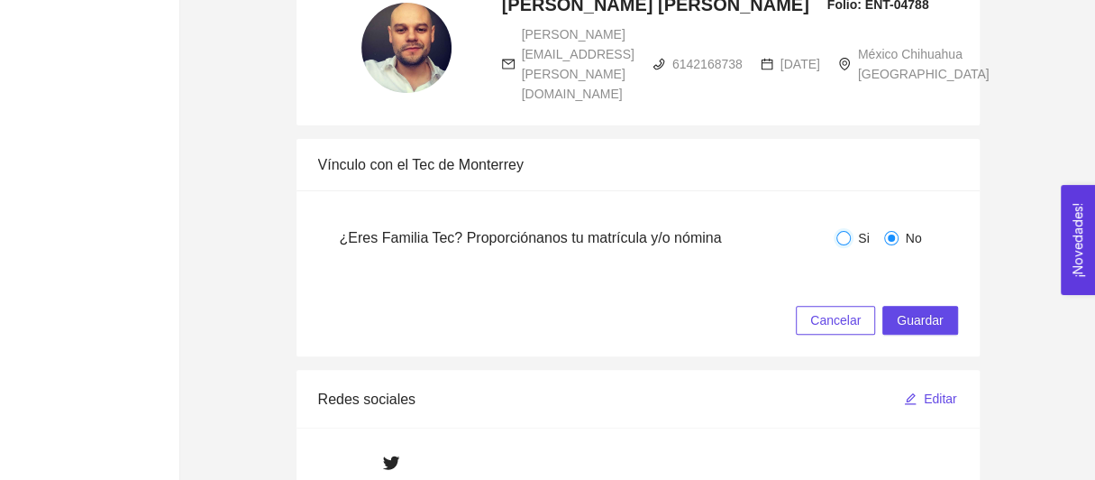
click at [847, 235] on input "Si" at bounding box center [844, 238] width 14 height 14
radio input "true"
radio input "false"
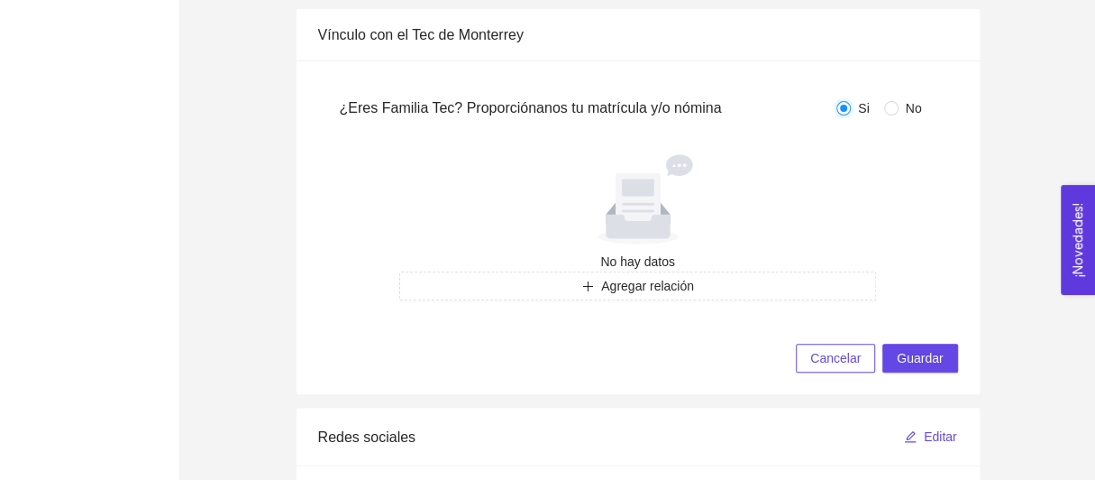
scroll to position [373, 0]
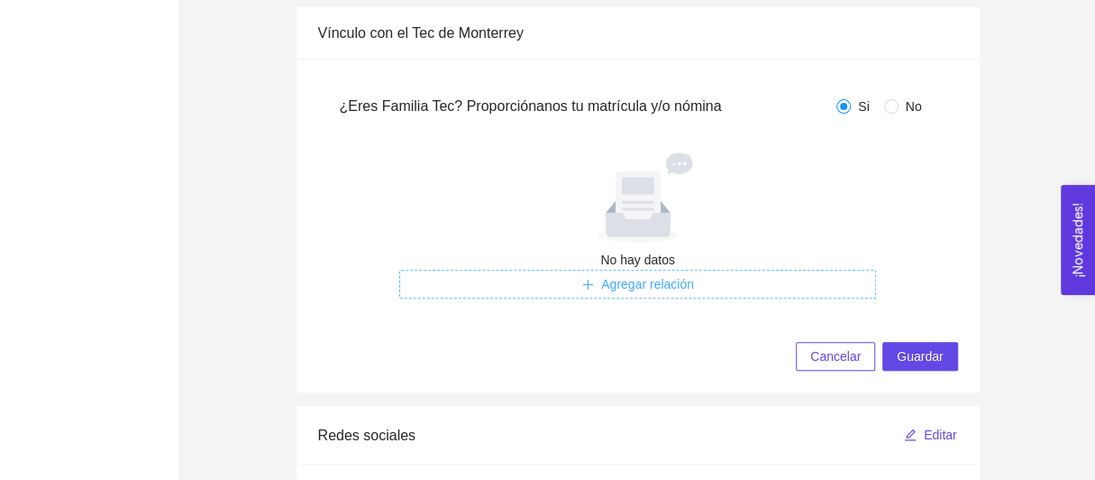
click at [617, 291] on span "Agregar relación" at bounding box center [647, 284] width 93 height 20
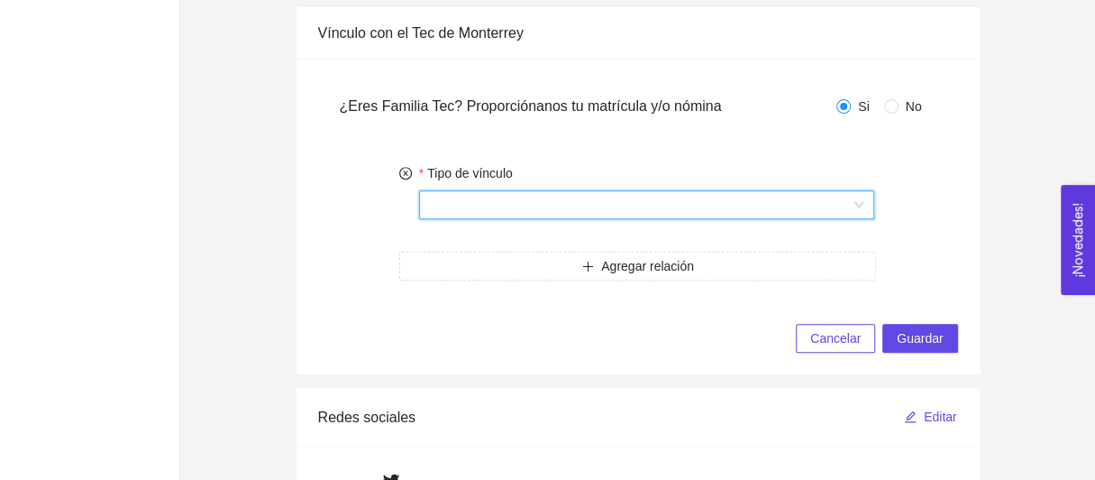
click at [526, 213] on input "Tipo de vínculo" at bounding box center [641, 204] width 422 height 27
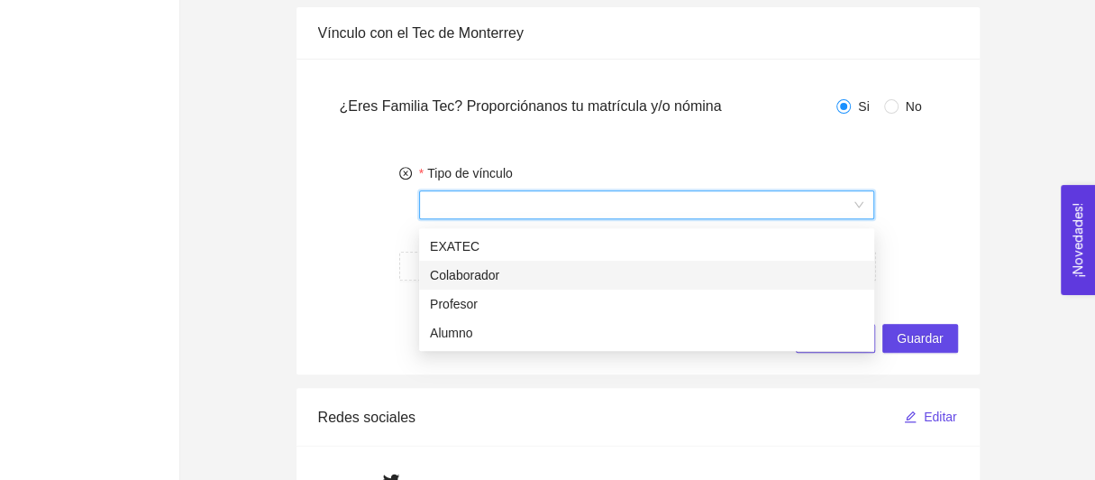
click at [481, 287] on div "Colaborador" at bounding box center [646, 275] width 455 height 29
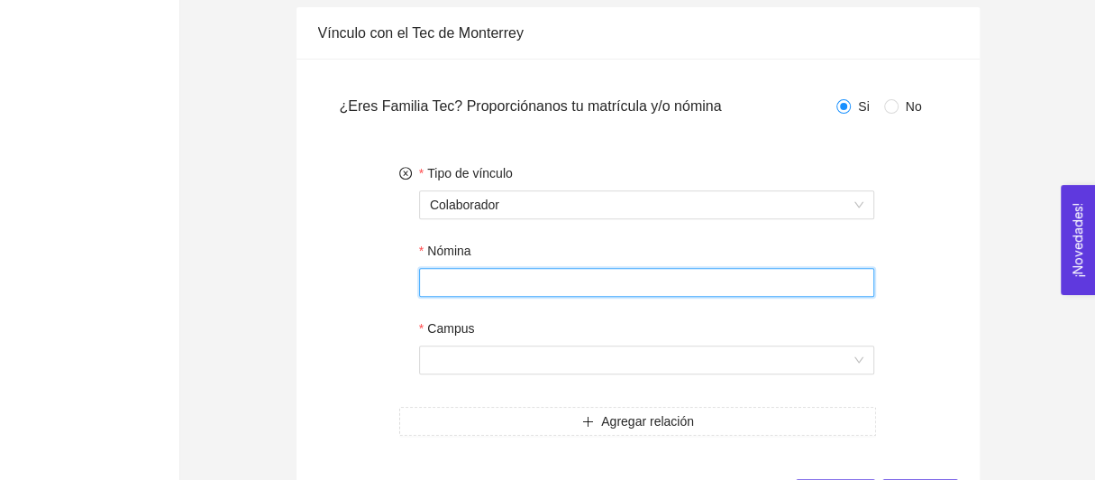
click at [490, 287] on input "Nómina" at bounding box center [647, 282] width 456 height 29
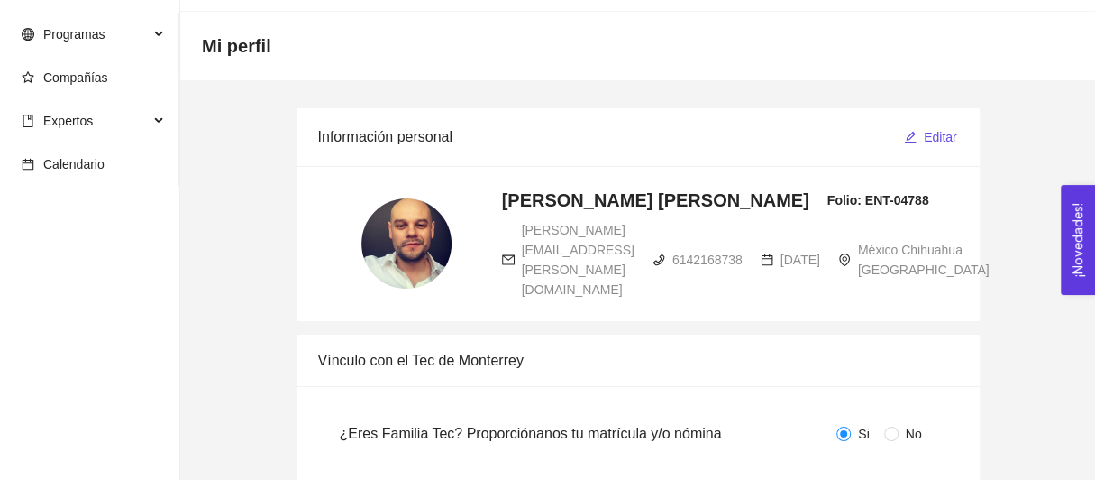
scroll to position [44, 0]
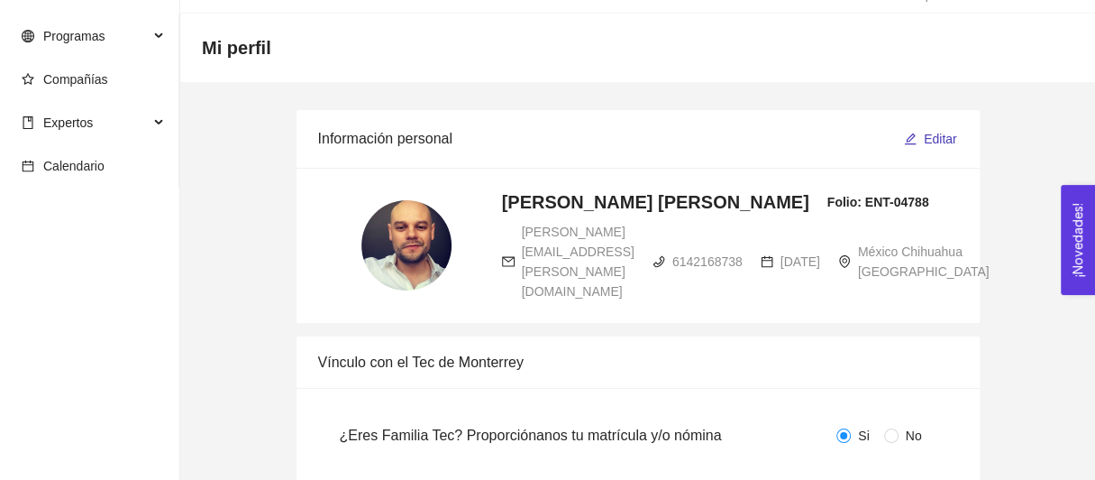
click at [924, 147] on button "Editar" at bounding box center [930, 138] width 55 height 29
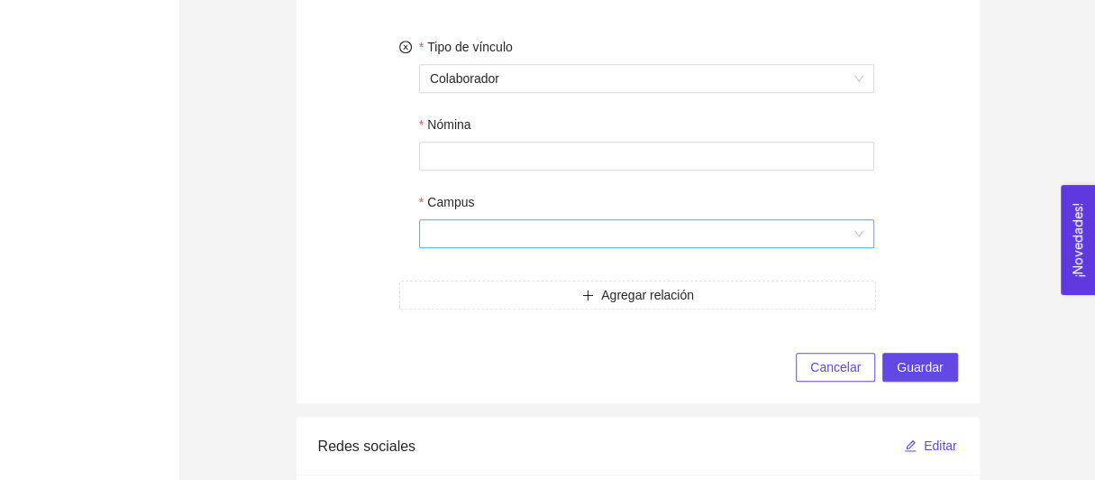
scroll to position [806, 0]
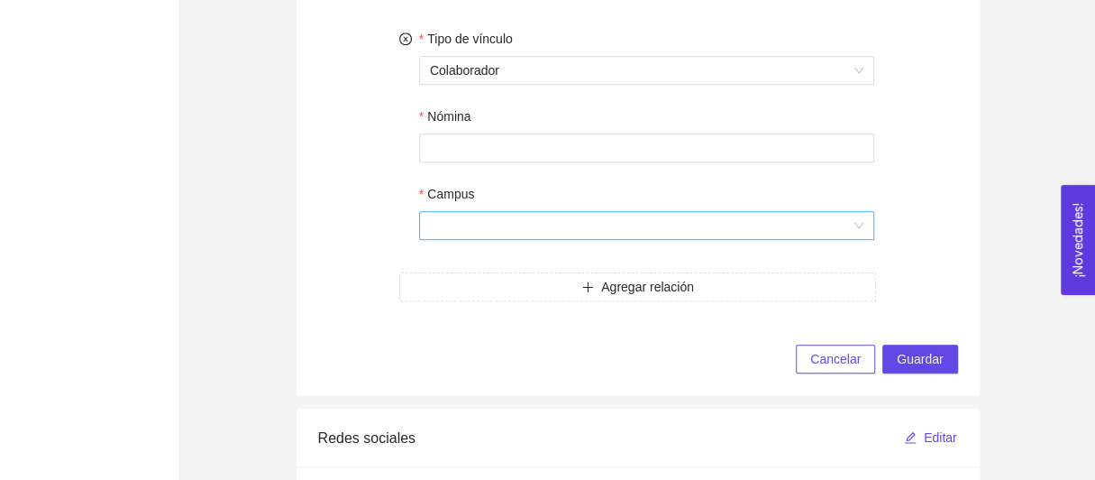
click at [691, 239] on input "Campus" at bounding box center [641, 225] width 422 height 27
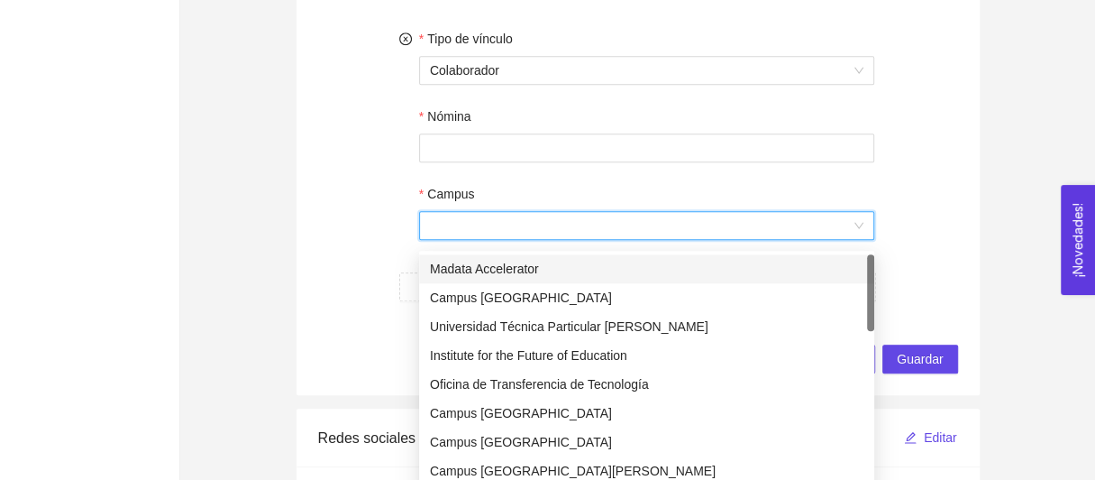
click at [691, 239] on input "Campus" at bounding box center [641, 225] width 422 height 27
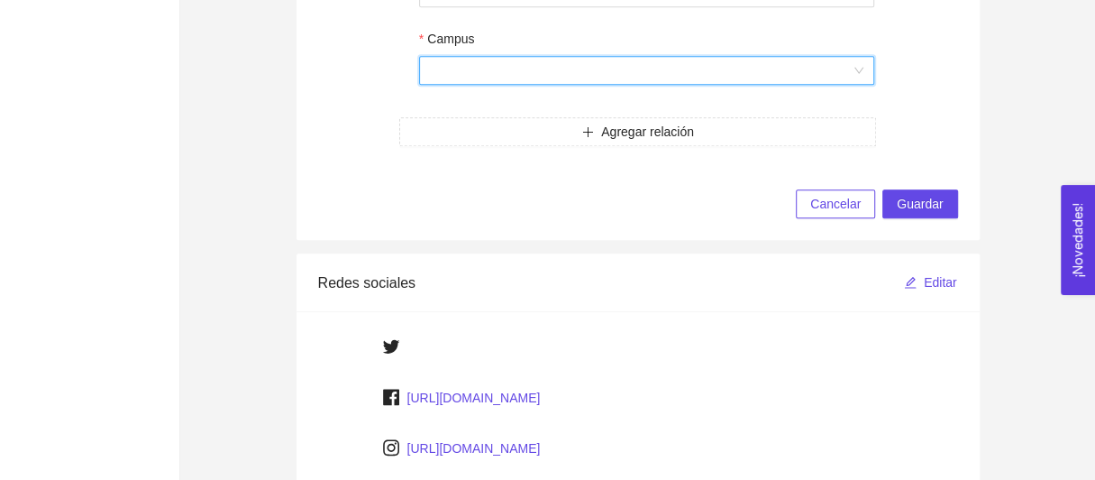
scroll to position [963, 0]
click at [837, 208] on span "Cancelar" at bounding box center [835, 202] width 50 height 20
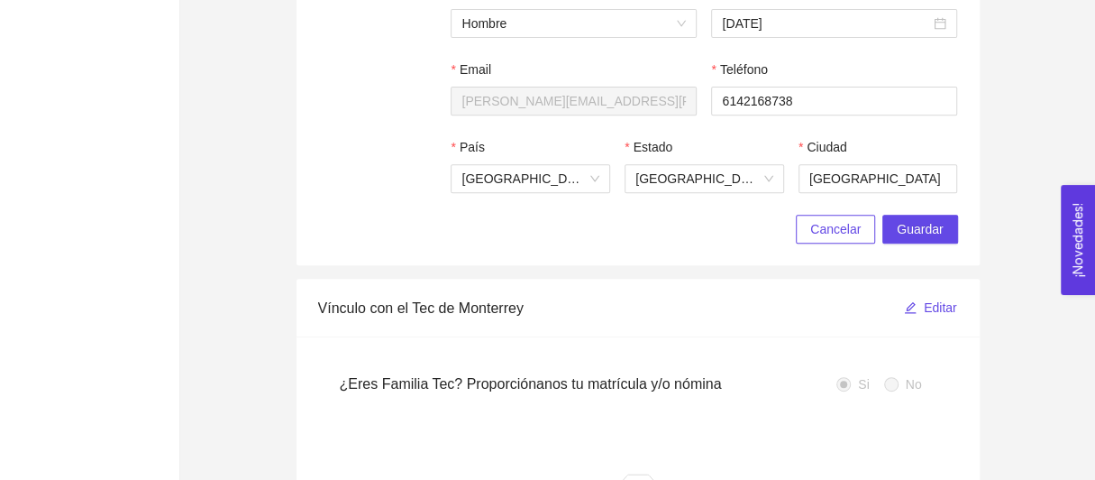
scroll to position [0, 0]
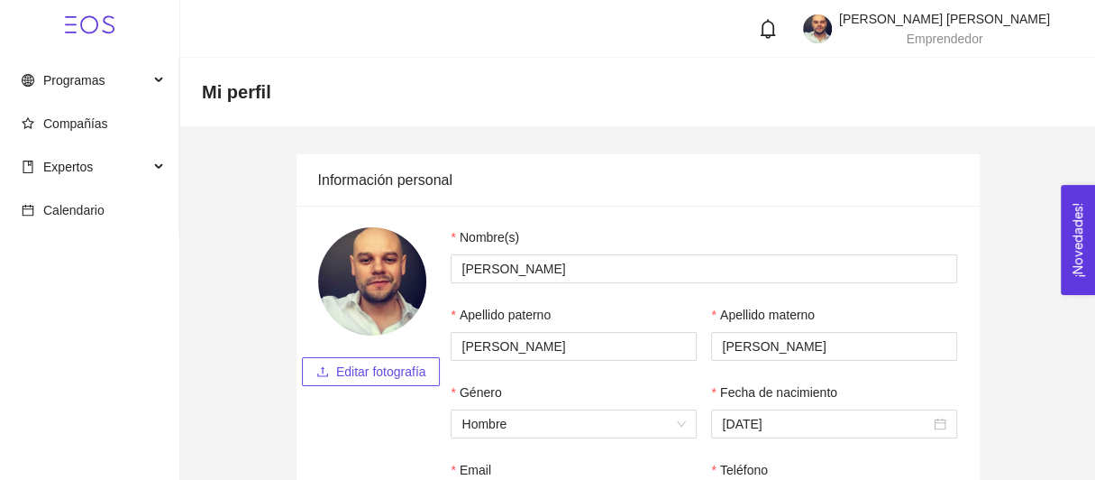
click at [839, 41] on div "[PERSON_NAME] [PERSON_NAME] Emprendedor" at bounding box center [944, 29] width 211 height 32
click at [855, 101] on span "Perfil" at bounding box center [869, 94] width 29 height 14
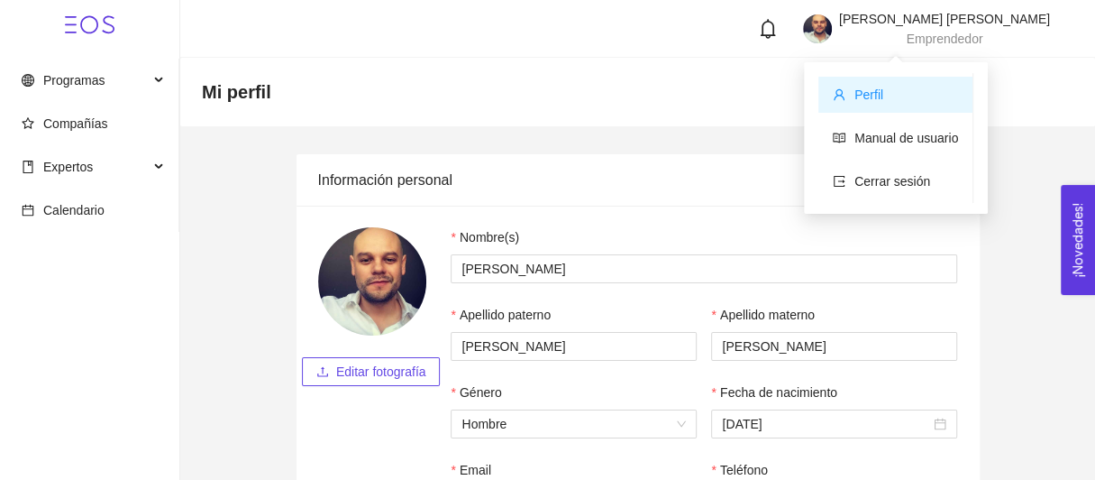
click at [855, 101] on span "Perfil" at bounding box center [869, 94] width 29 height 14
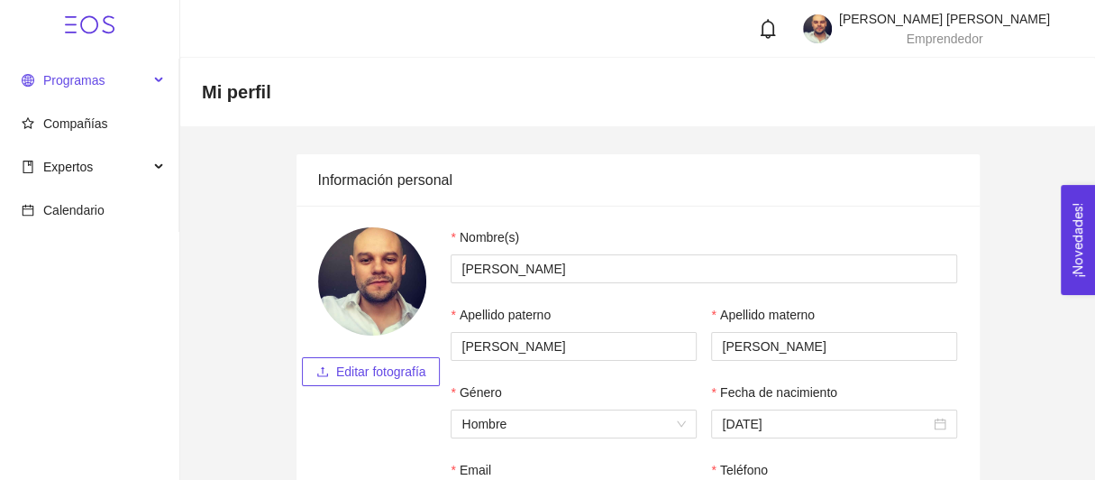
click at [53, 82] on span "Programas" at bounding box center [73, 80] width 61 height 14
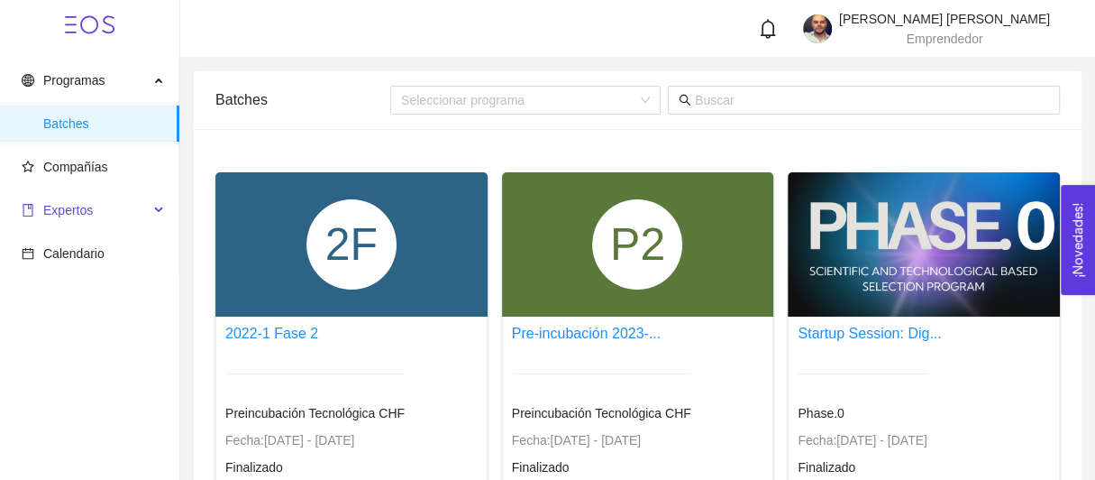
scroll to position [1, 0]
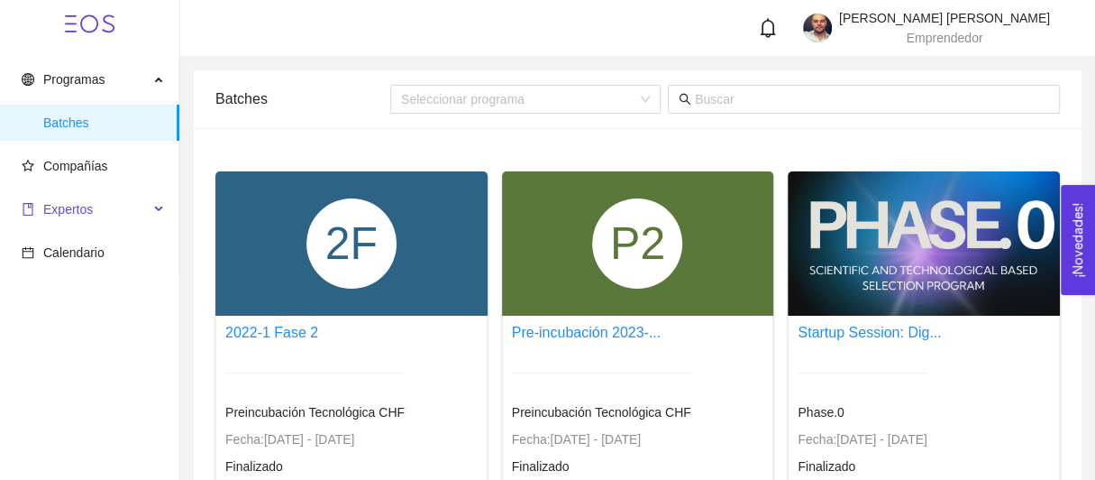
click at [36, 211] on span "Expertos" at bounding box center [57, 209] width 71 height 14
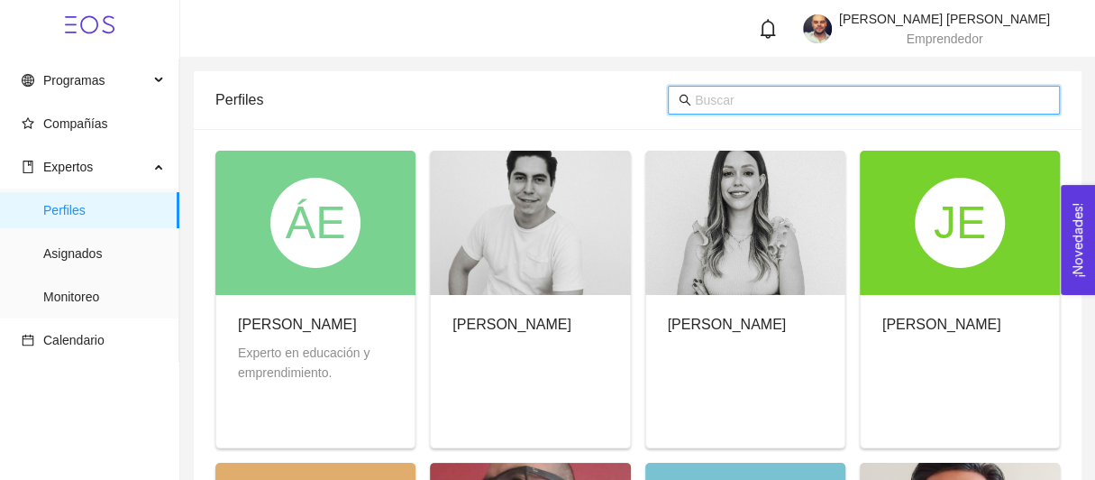
click at [741, 96] on input "text" at bounding box center [872, 100] width 354 height 20
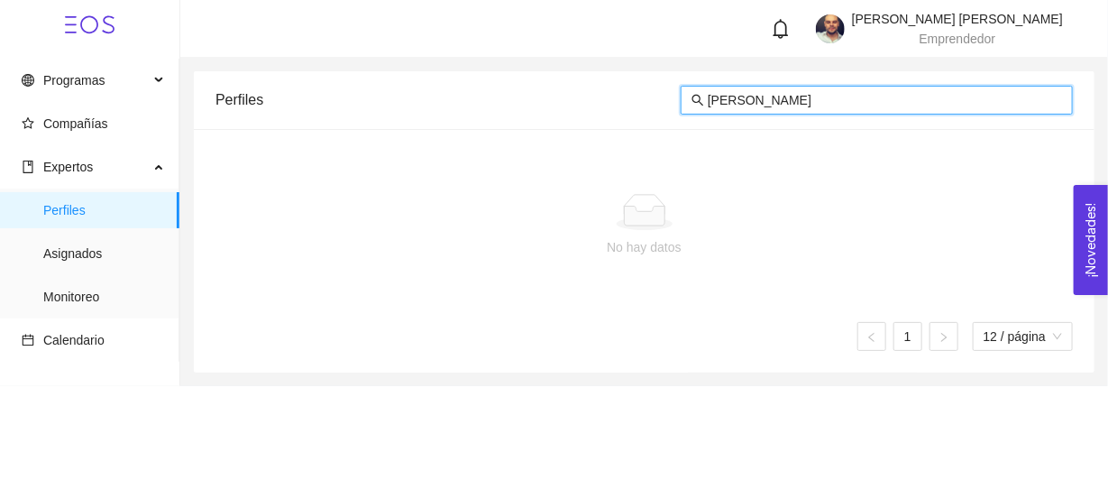
drag, startPoint x: 794, startPoint y: 107, endPoint x: 606, endPoint y: 111, distance: 188.5
click at [606, 111] on div "Perfiles [PERSON_NAME]" at bounding box center [643, 100] width 857 height 58
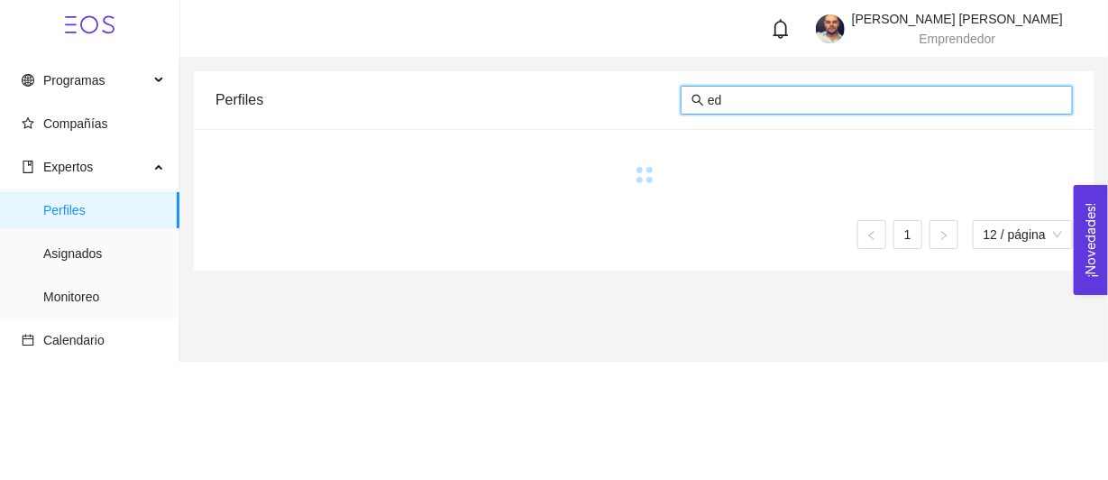
type input "e"
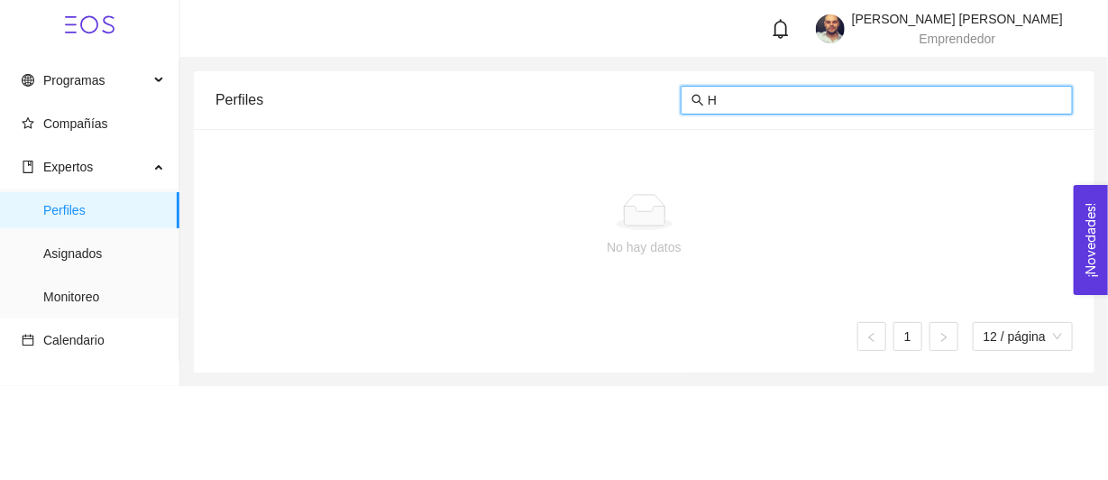
type input "H"
type input "o"
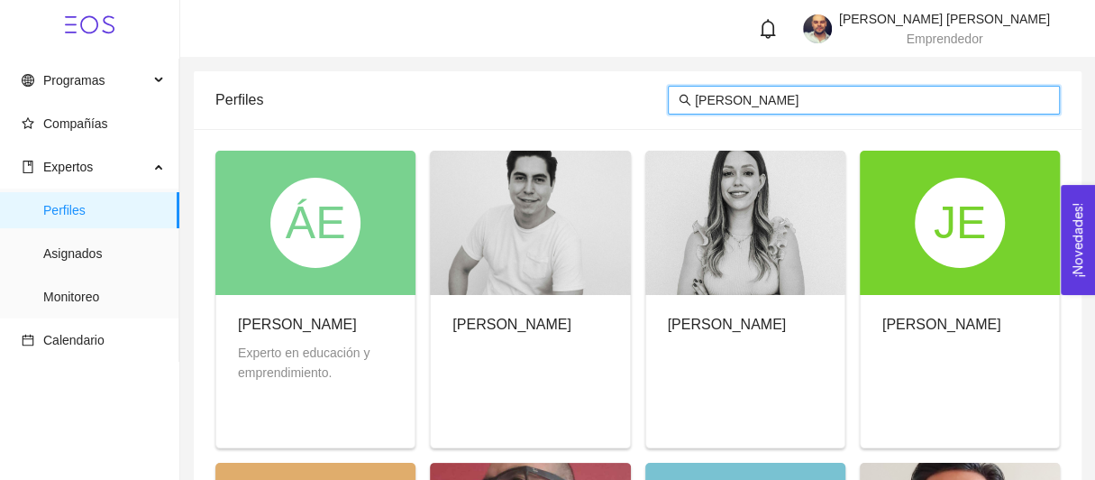
type input "[PERSON_NAME]"
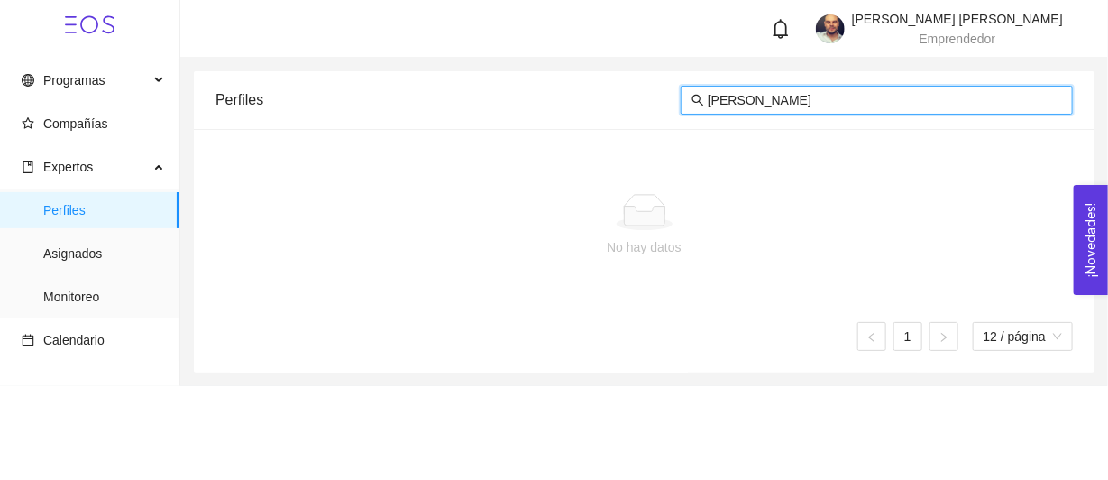
drag, startPoint x: 831, startPoint y: 105, endPoint x: 575, endPoint y: 124, distance: 256.7
click at [575, 124] on div "Perfiles [PERSON_NAME]" at bounding box center [643, 100] width 857 height 58
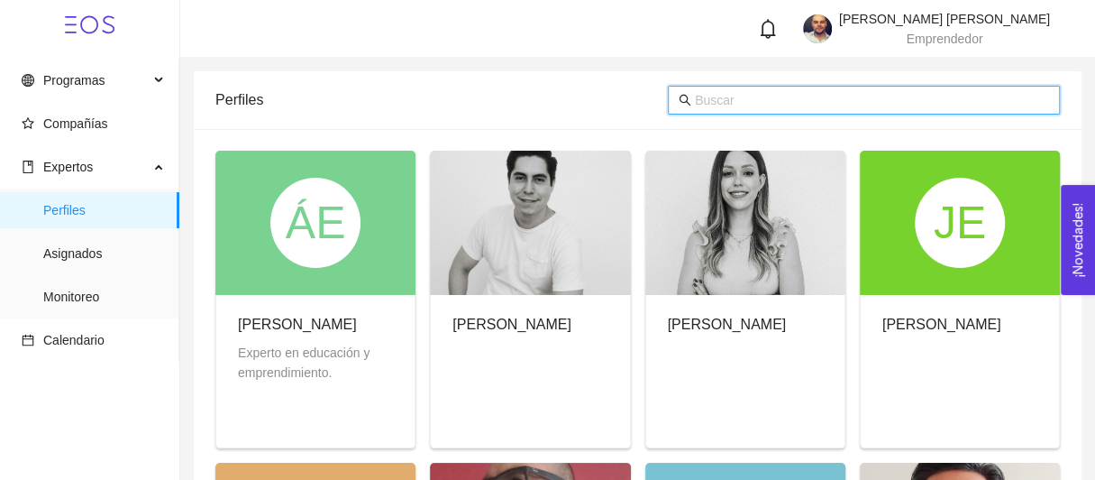
click at [718, 97] on input "text" at bounding box center [872, 100] width 354 height 20
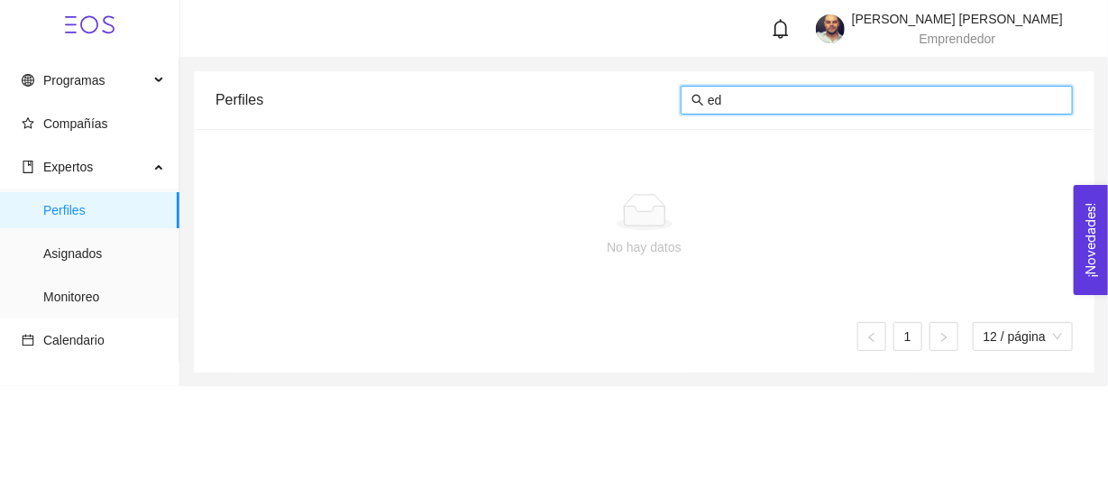
type input "e"
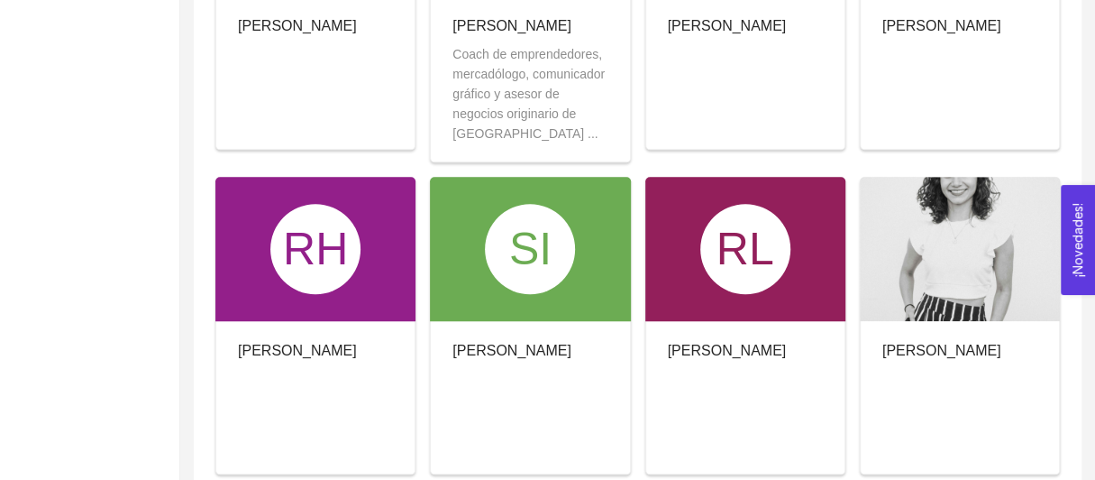
scroll to position [703, 0]
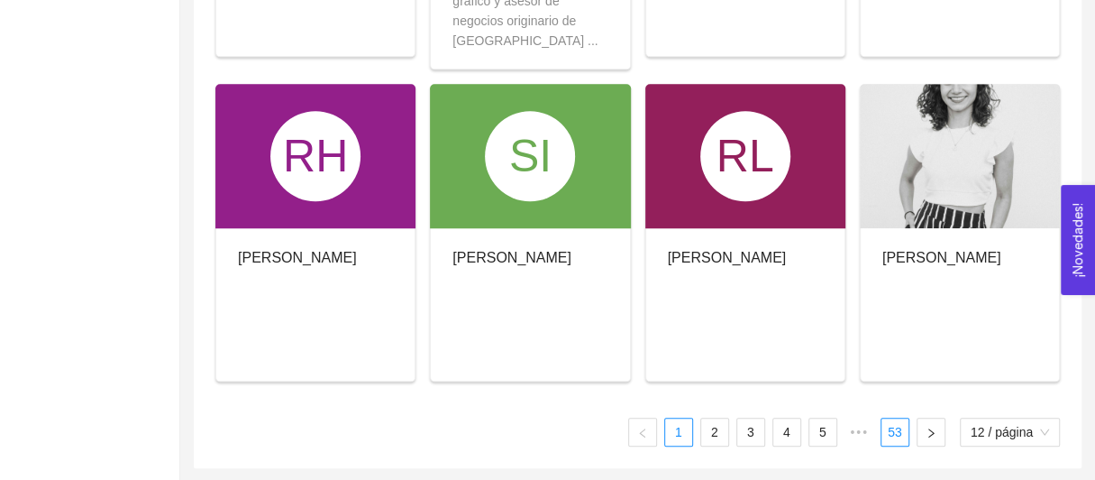
click at [892, 434] on link "53" at bounding box center [895, 431] width 27 height 27
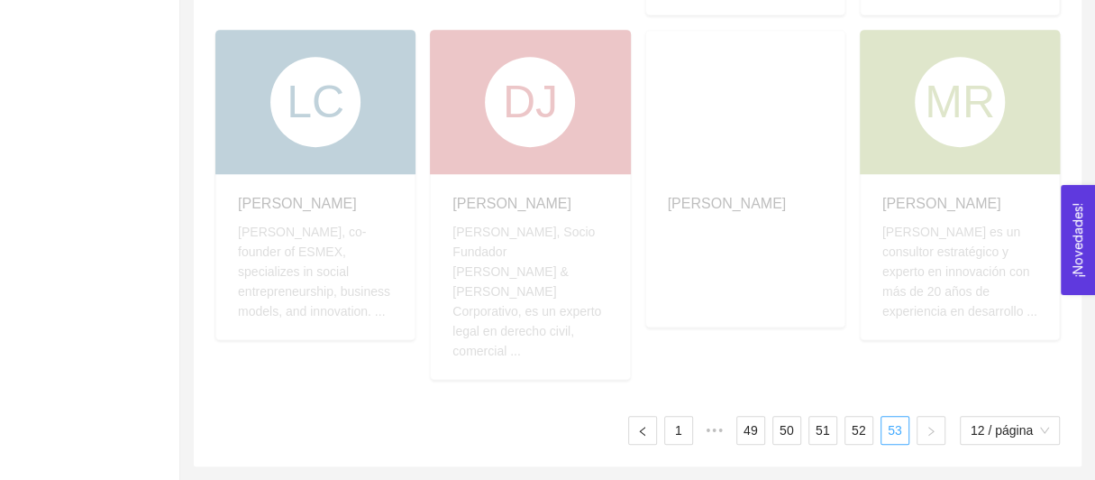
scroll to position [403, 0]
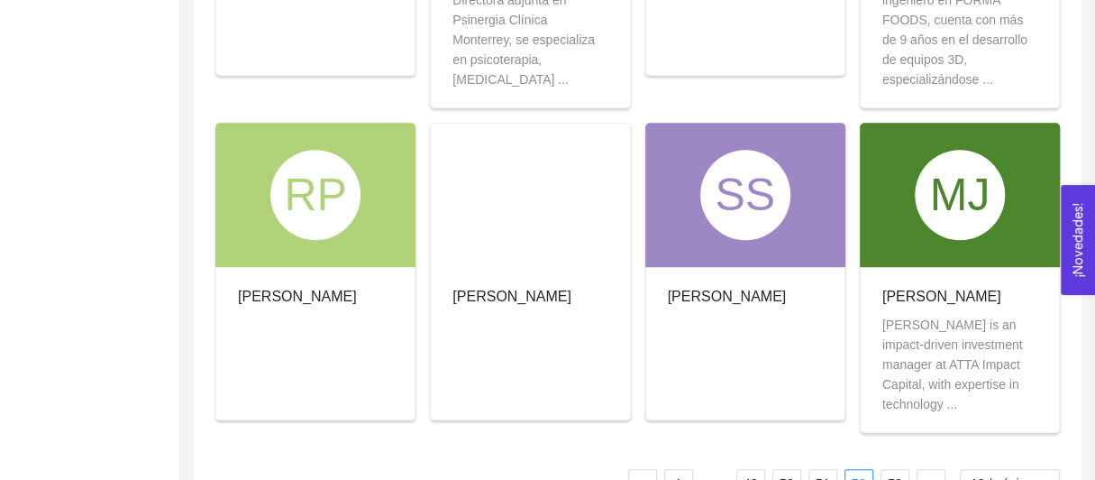
scroll to position [727, 0]
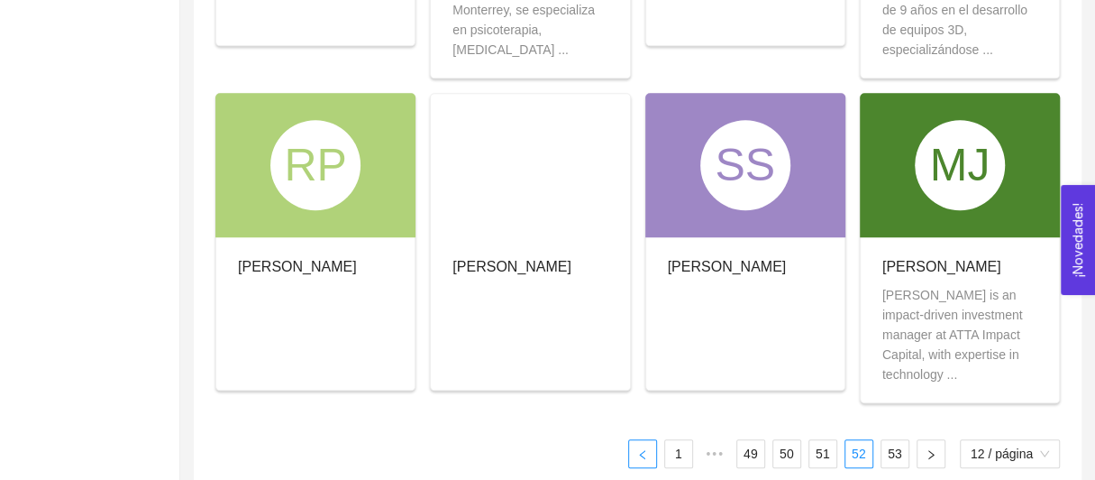
click at [648, 439] on button "button" at bounding box center [642, 453] width 29 height 29
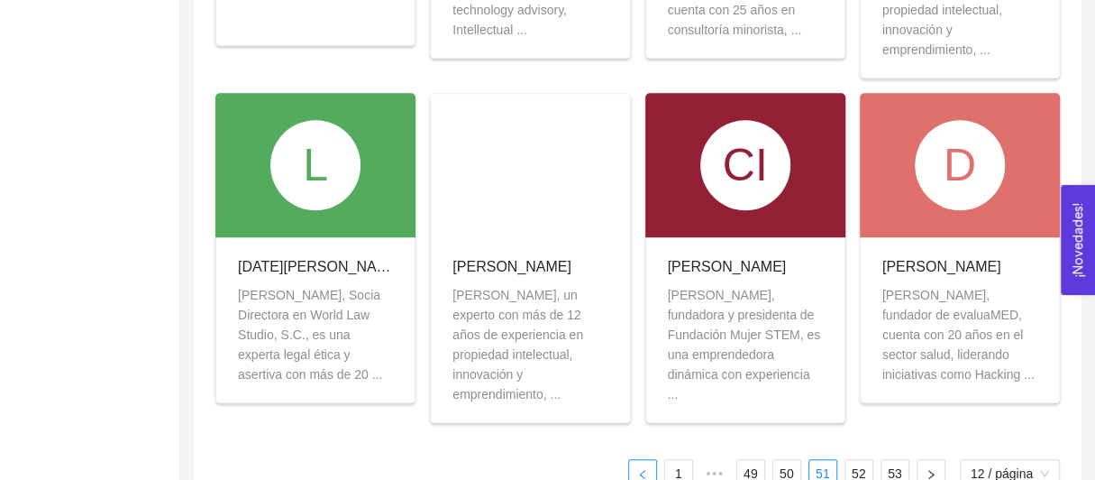
click at [645, 469] on icon "left" at bounding box center [642, 474] width 11 height 11
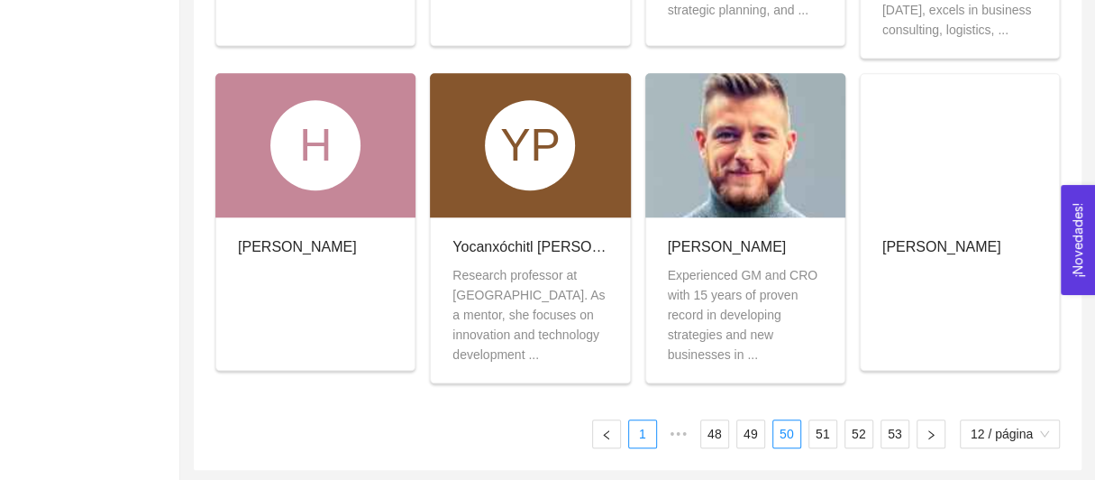
click at [645, 432] on link "1" at bounding box center [642, 433] width 27 height 27
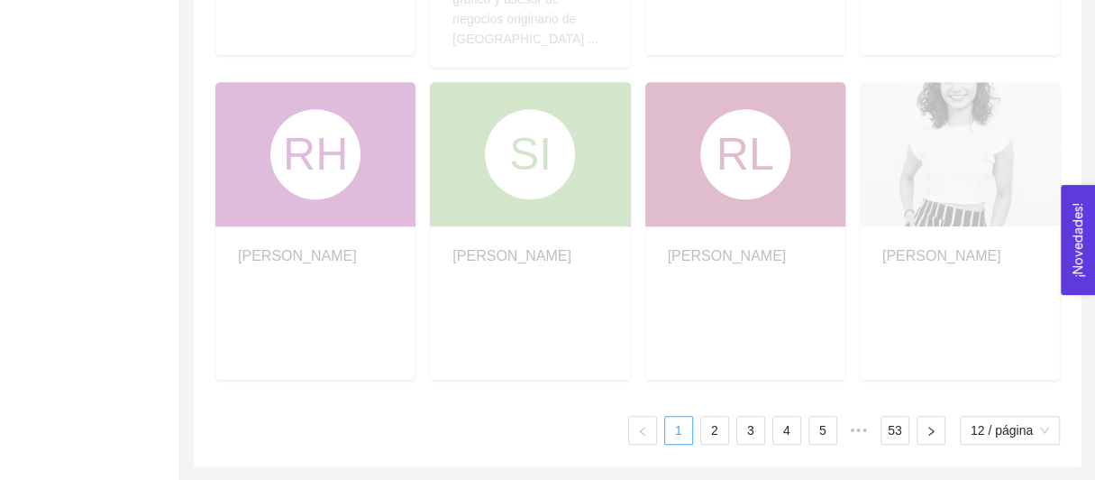
scroll to position [703, 0]
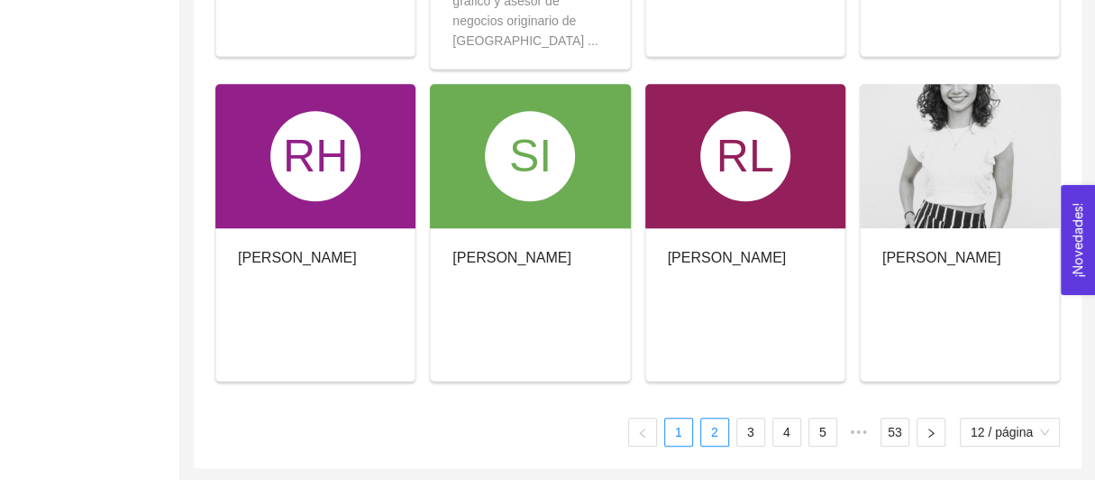
click at [720, 429] on link "2" at bounding box center [714, 431] width 27 height 27
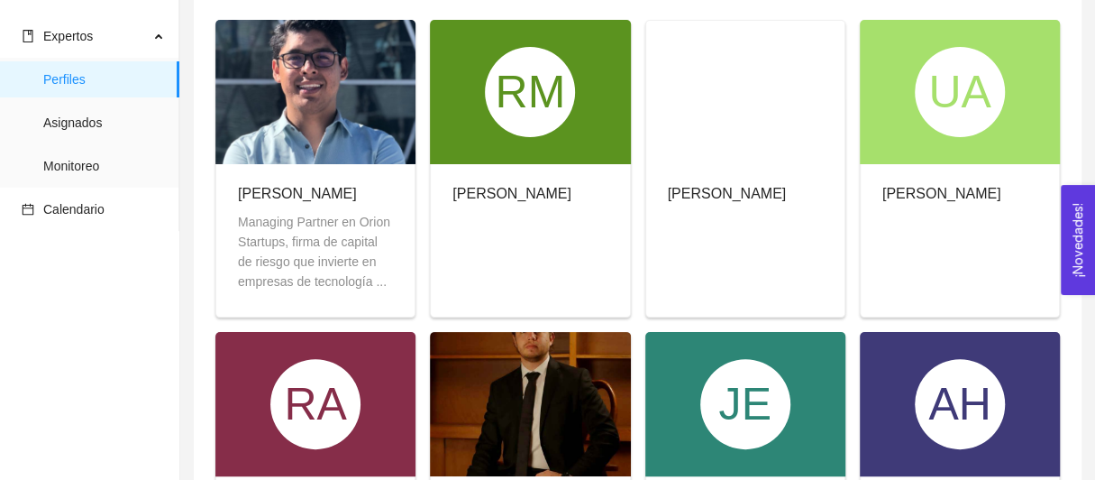
scroll to position [133, 0]
